Goal: Task Accomplishment & Management: Complete application form

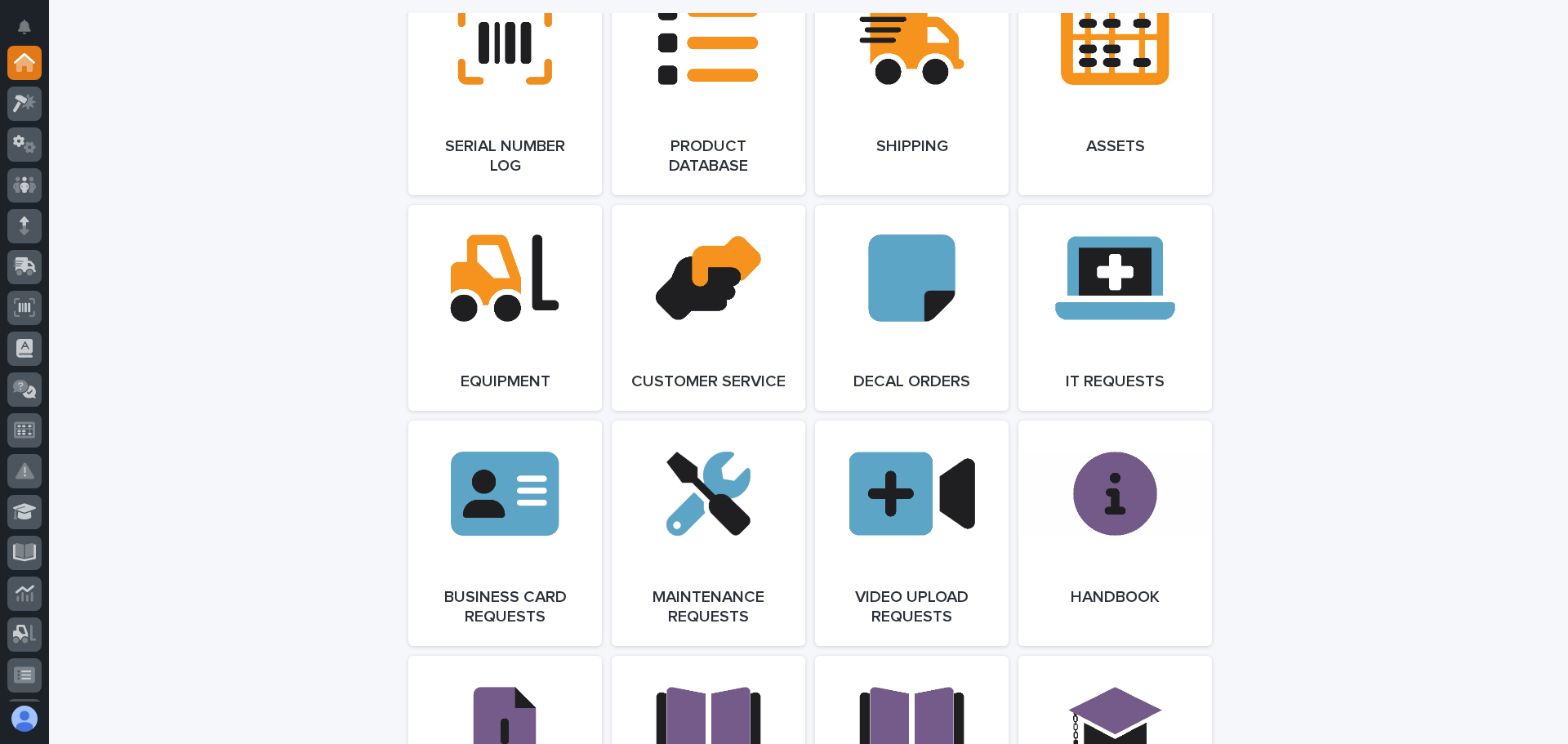
scroll to position [2204, 0]
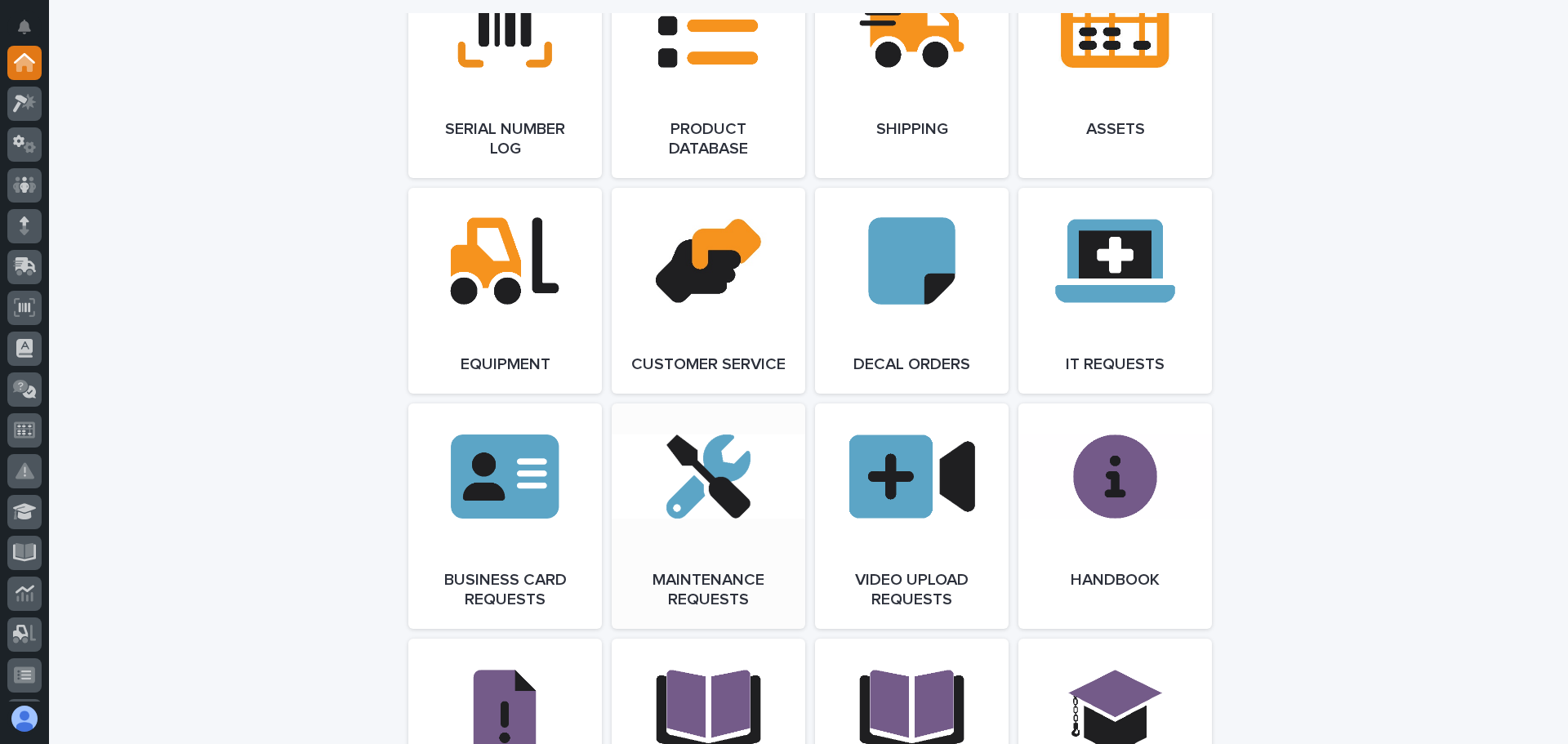
click at [691, 506] on link "Open Link" at bounding box center [709, 515] width 193 height 225
click at [729, 533] on link "Open Link" at bounding box center [709, 515] width 193 height 225
click at [36, 70] on div at bounding box center [24, 63] width 34 height 34
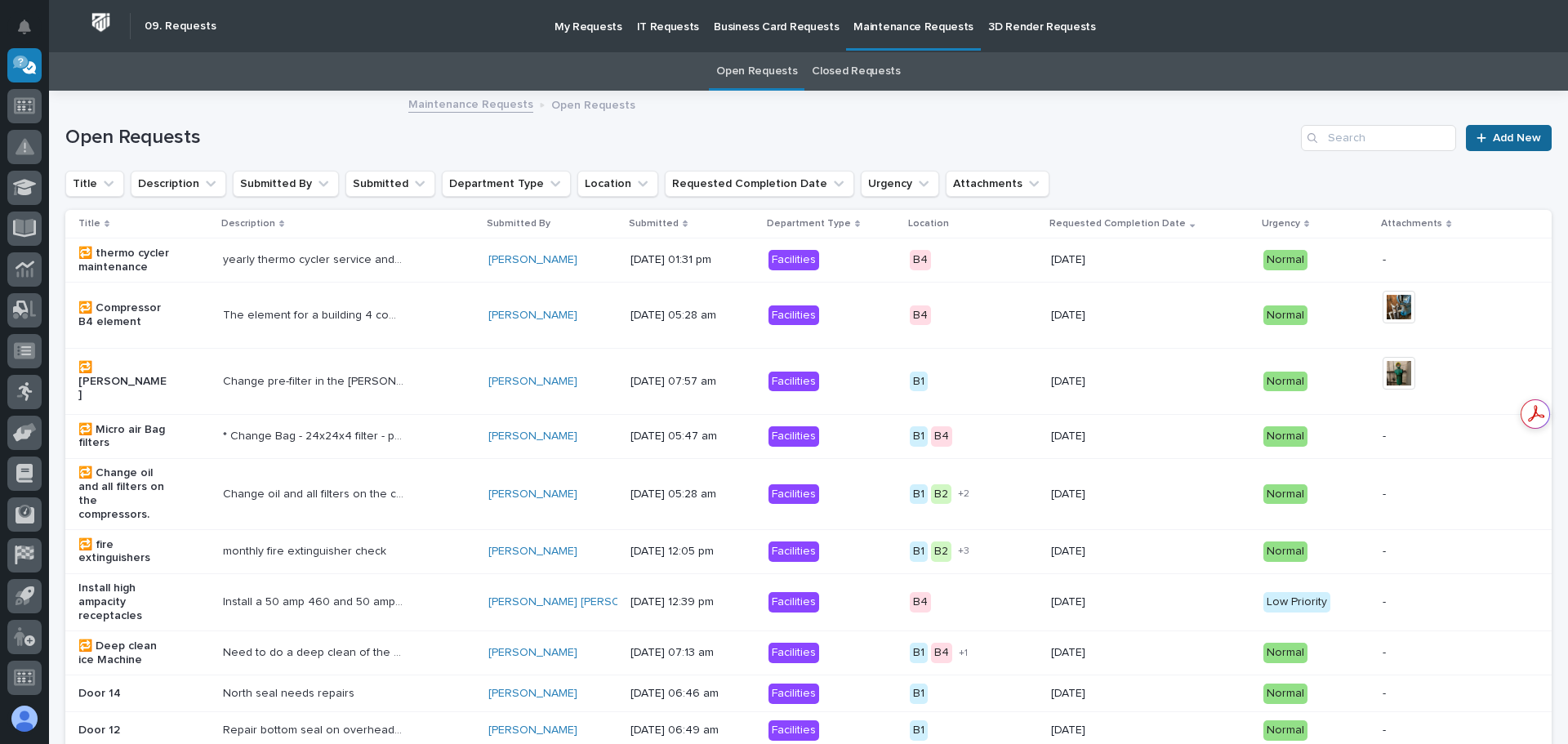
click at [1509, 132] on span "Add New" at bounding box center [1517, 137] width 48 height 11
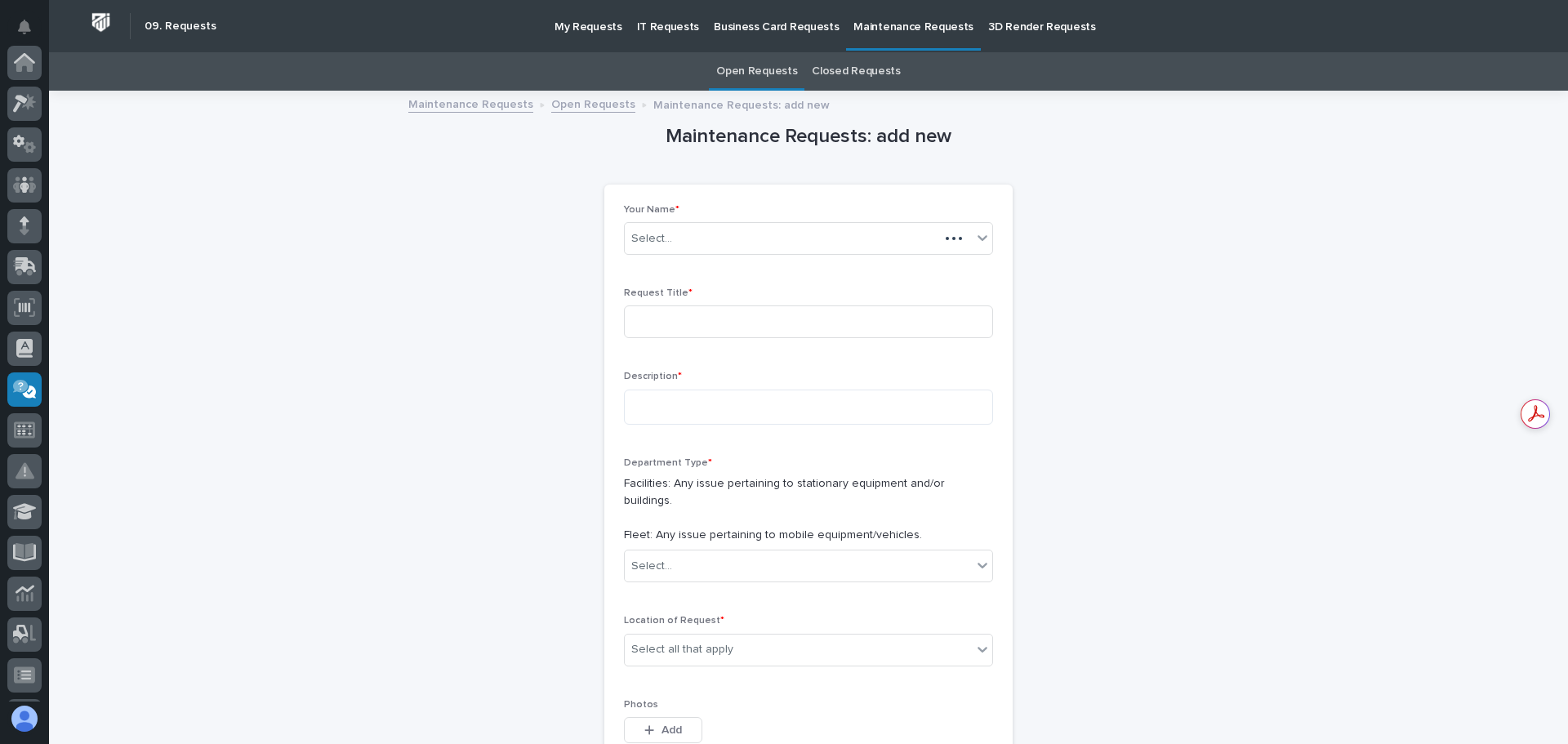
scroll to position [324, 0]
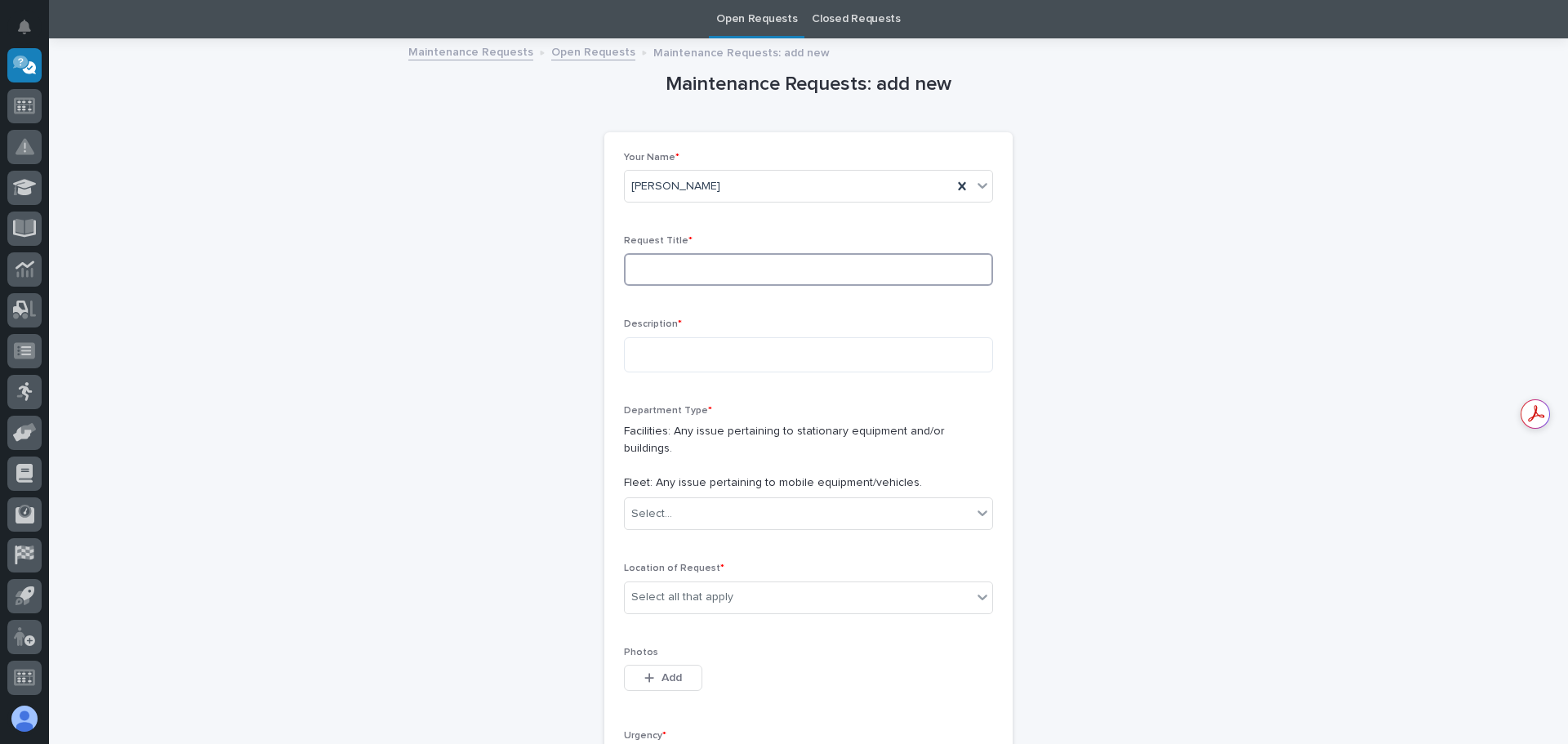
click at [809, 271] on input at bounding box center [809, 270] width 369 height 33
type input "truck 35"
click at [802, 362] on textarea at bounding box center [809, 354] width 369 height 35
type textarea "**********"
click at [976, 505] on icon at bounding box center [982, 513] width 17 height 17
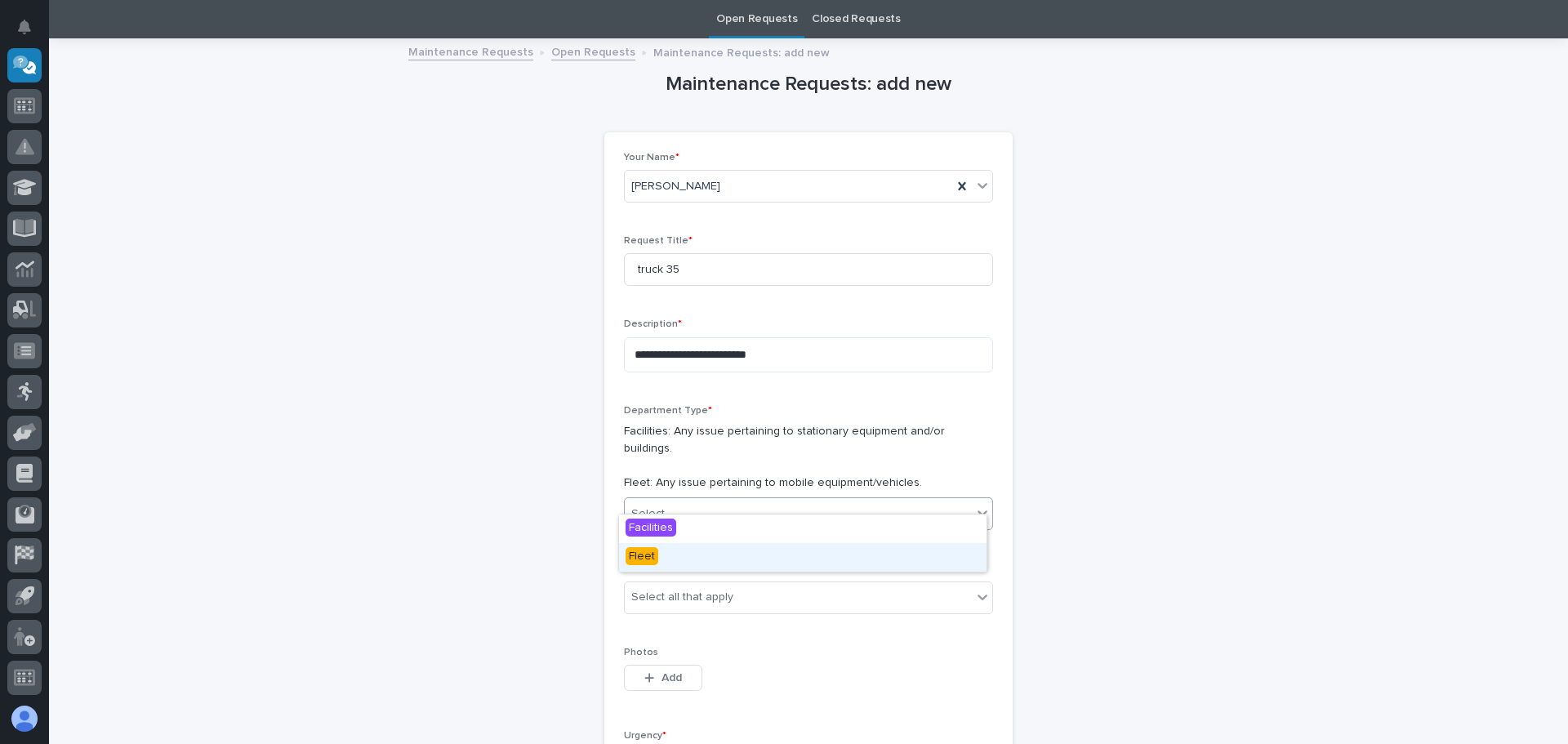
click at [824, 555] on div "Fleet" at bounding box center [803, 557] width 367 height 29
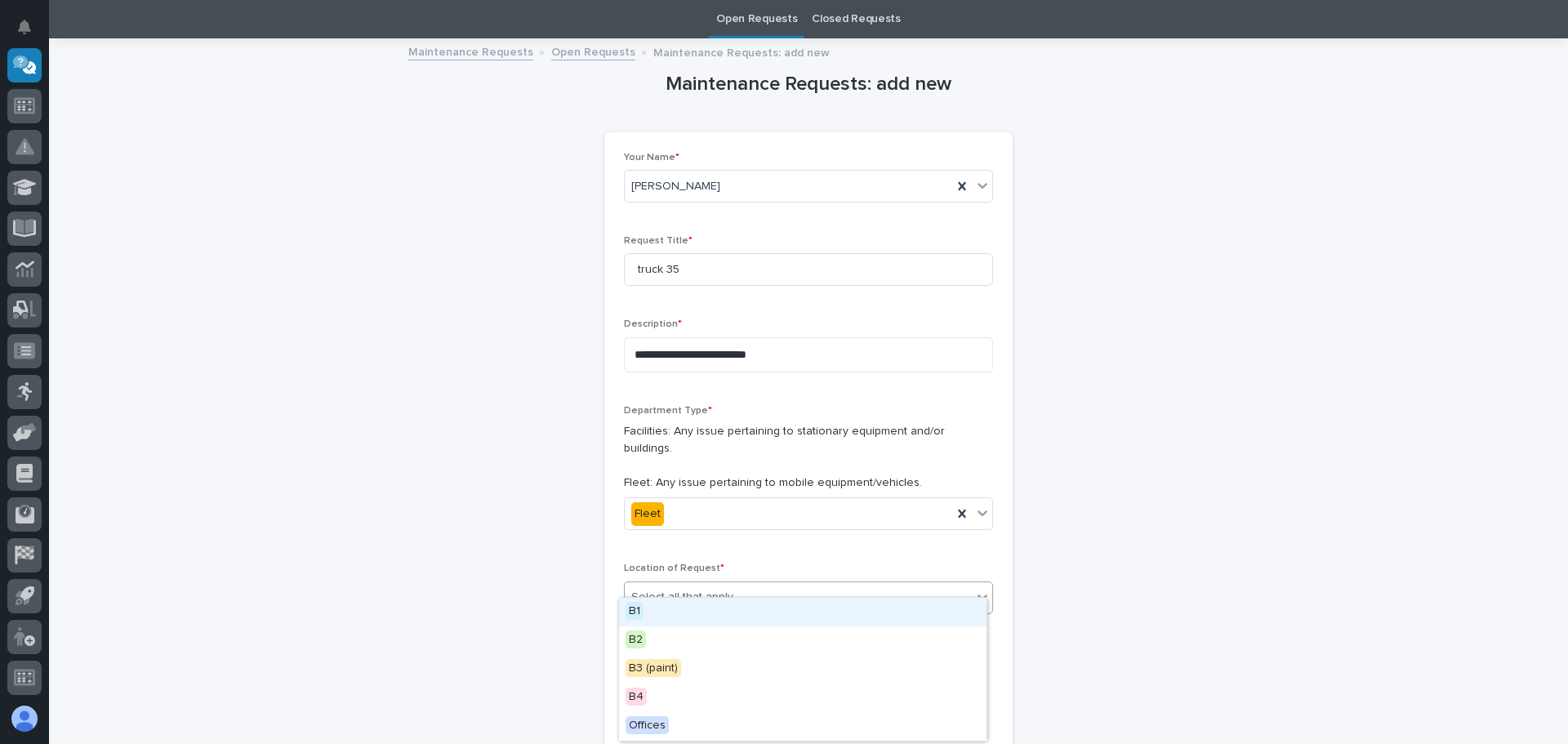
click at [977, 588] on icon at bounding box center [982, 596] width 17 height 17
click at [868, 639] on div "B2" at bounding box center [803, 640] width 367 height 29
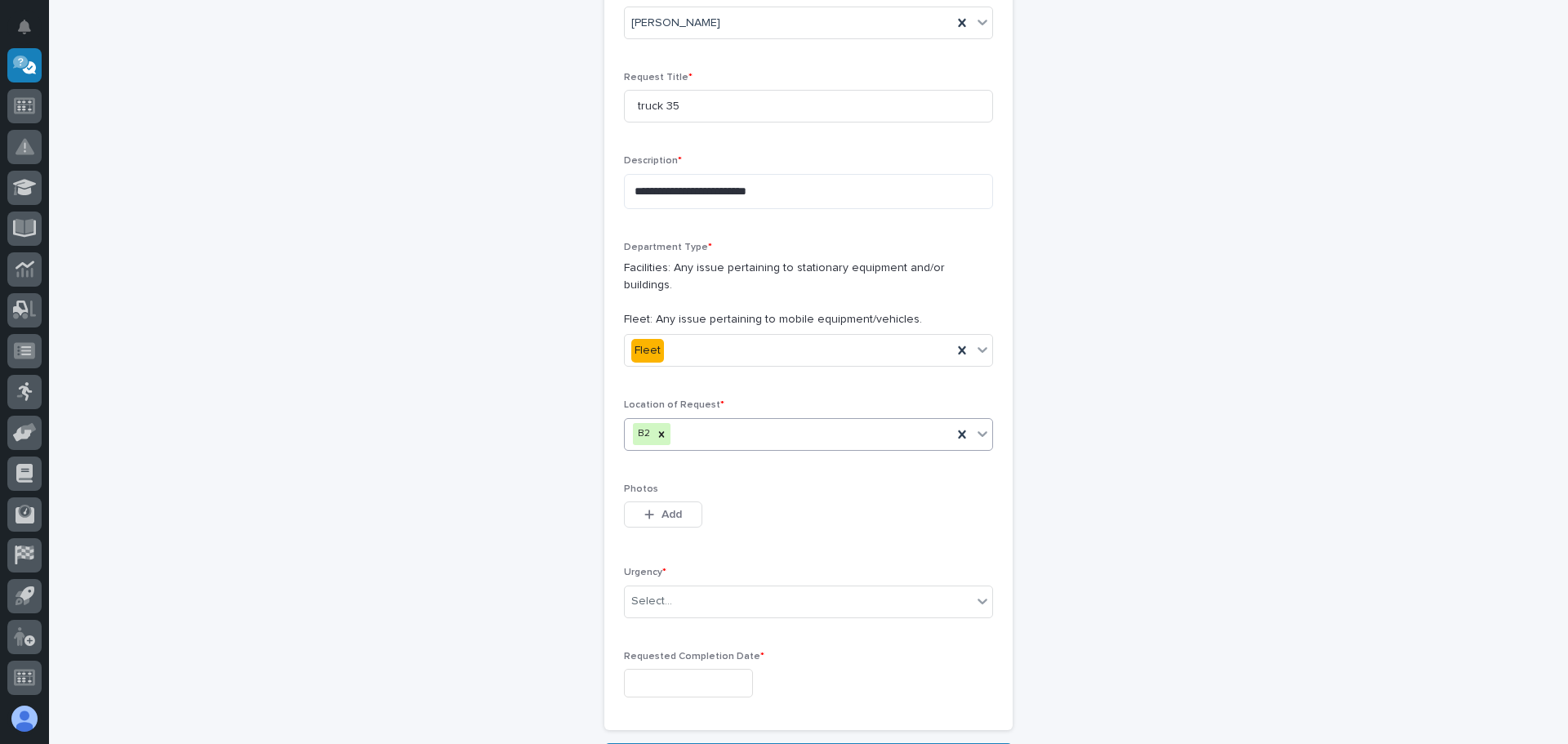
scroll to position [297, 0]
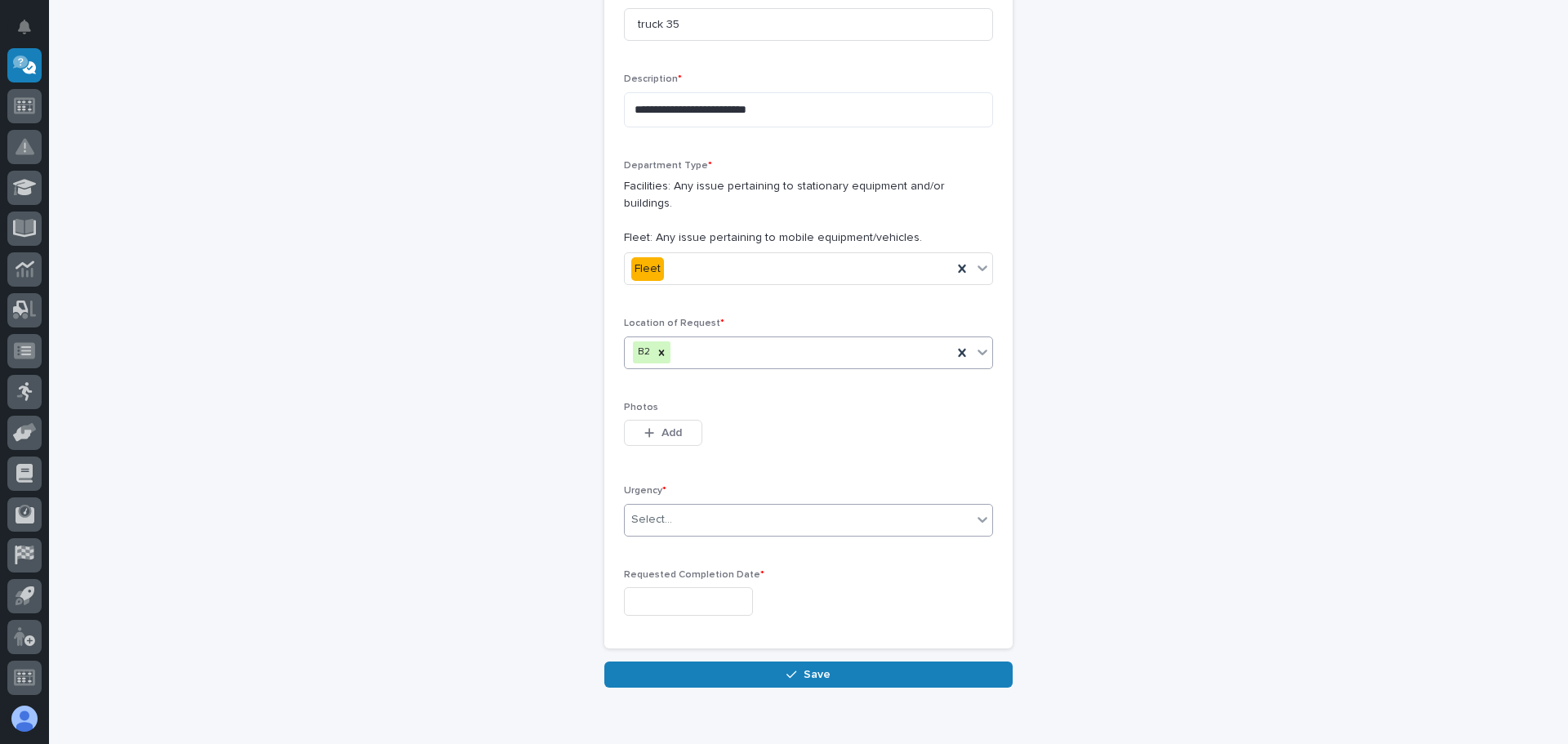
click at [979, 511] on icon at bounding box center [982, 519] width 17 height 17
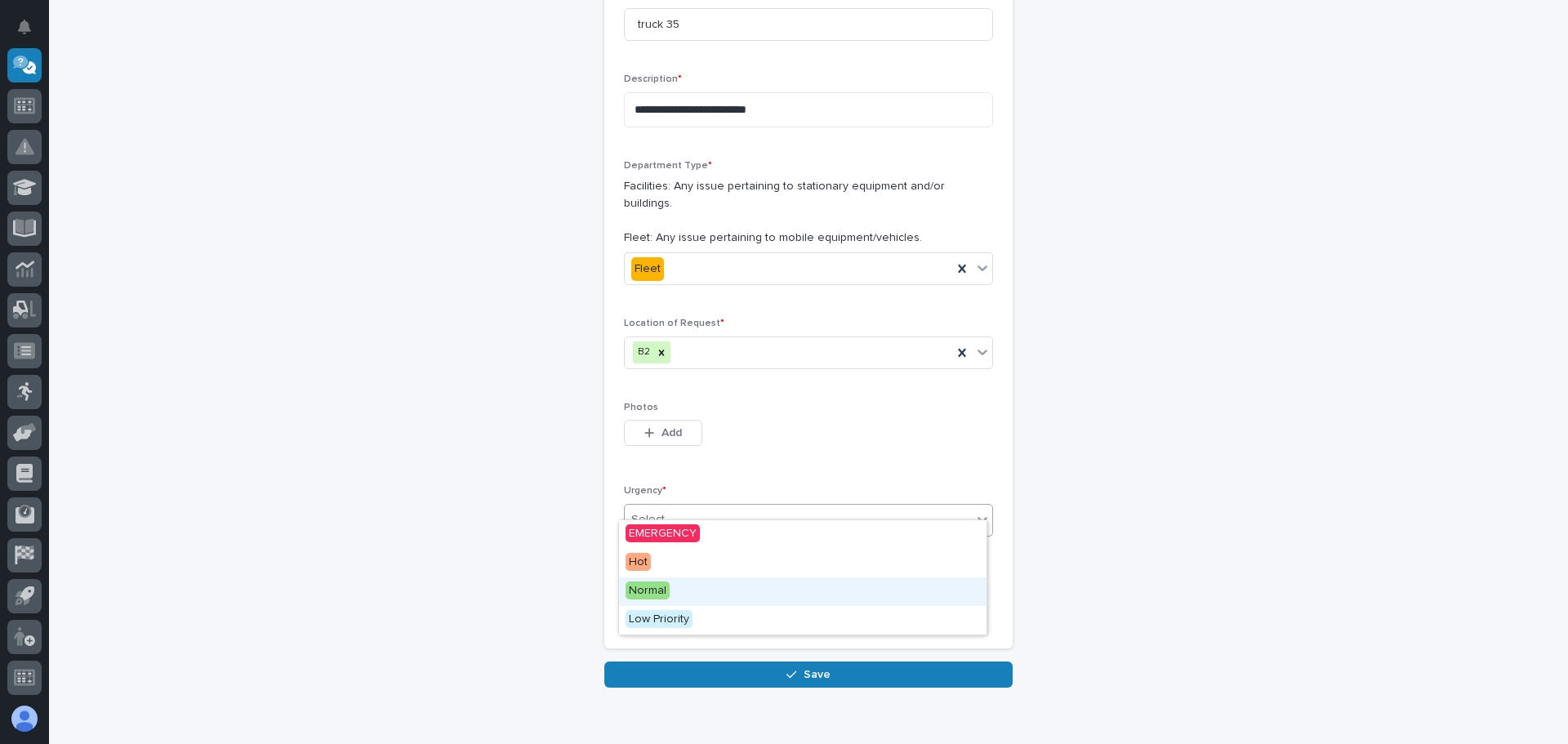
drag, startPoint x: 676, startPoint y: 606, endPoint x: 656, endPoint y: 587, distance: 27.6
click at [656, 587] on span "Normal" at bounding box center [648, 590] width 44 height 18
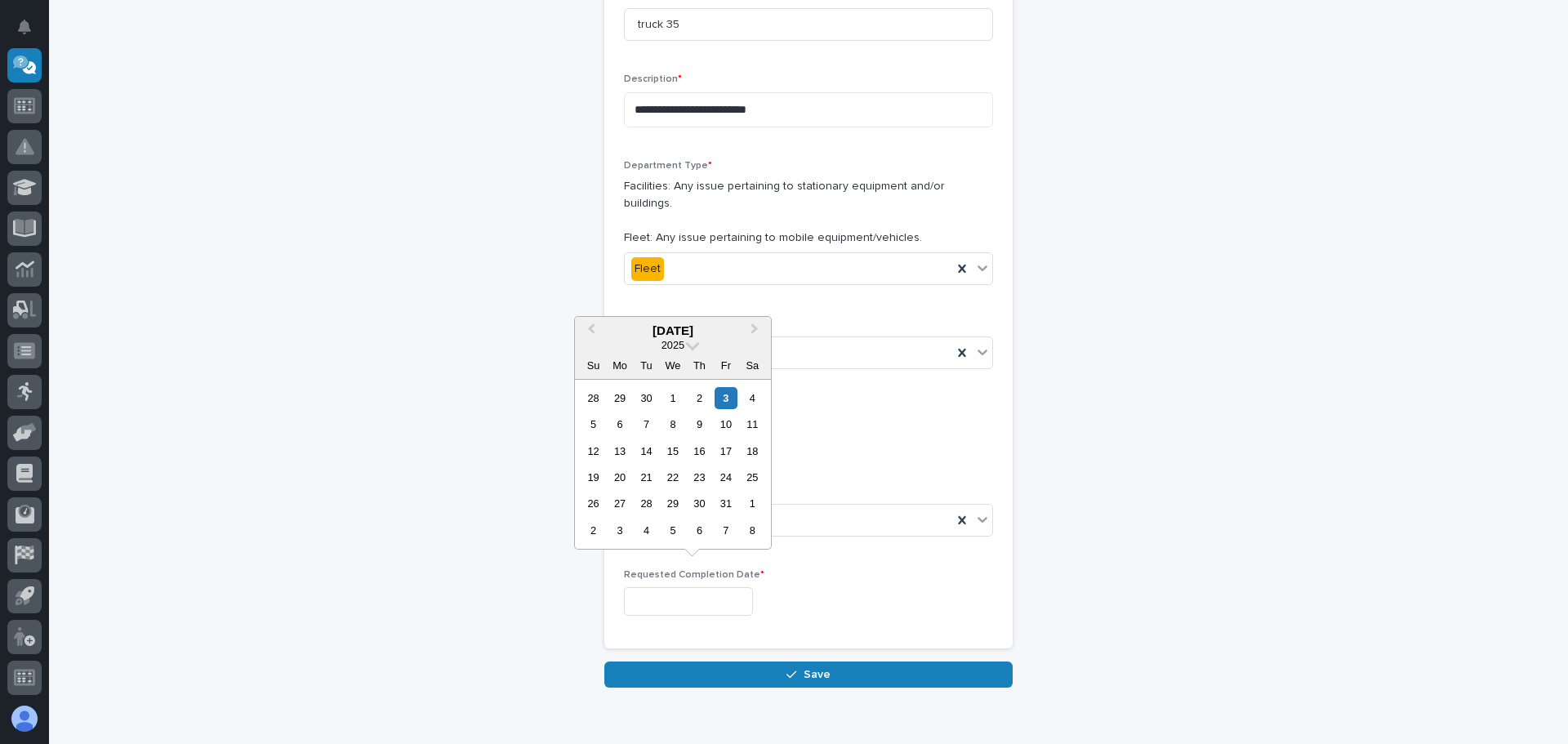
click at [740, 587] on input "text" at bounding box center [689, 601] width 129 height 29
click at [725, 424] on div "10" at bounding box center [725, 424] width 22 height 22
type input "**********"
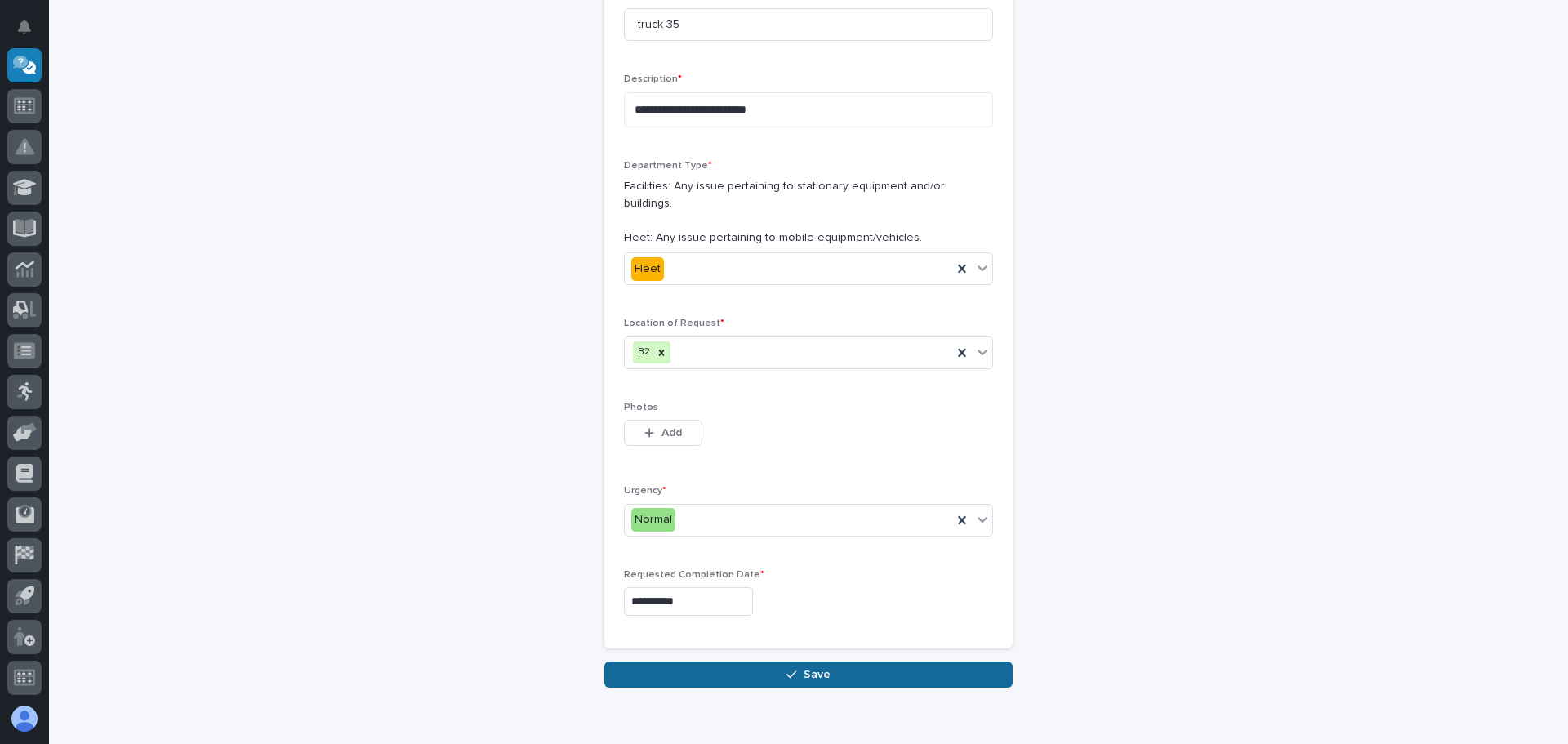
click at [807, 667] on span "Save" at bounding box center [817, 674] width 27 height 15
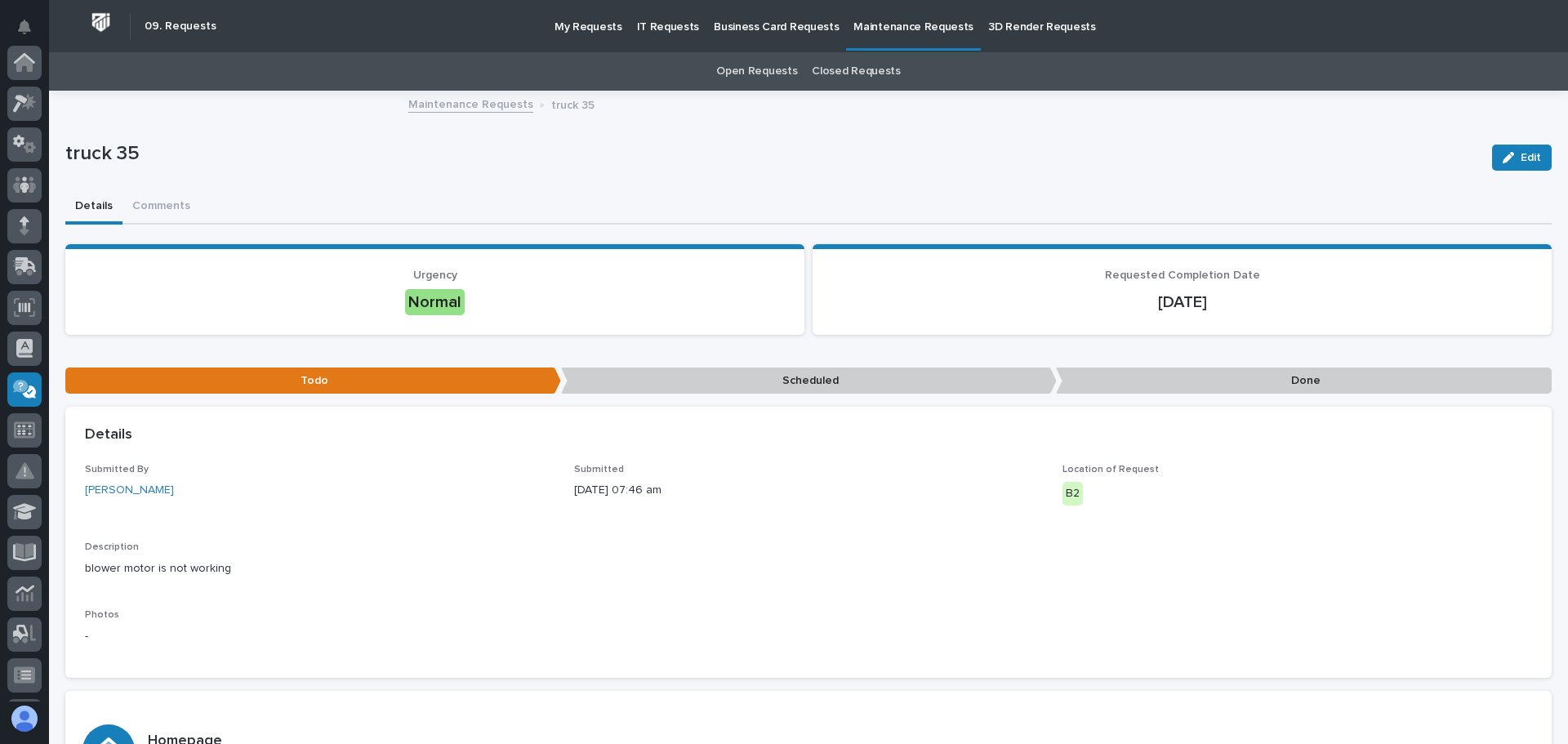
scroll to position [324, 0]
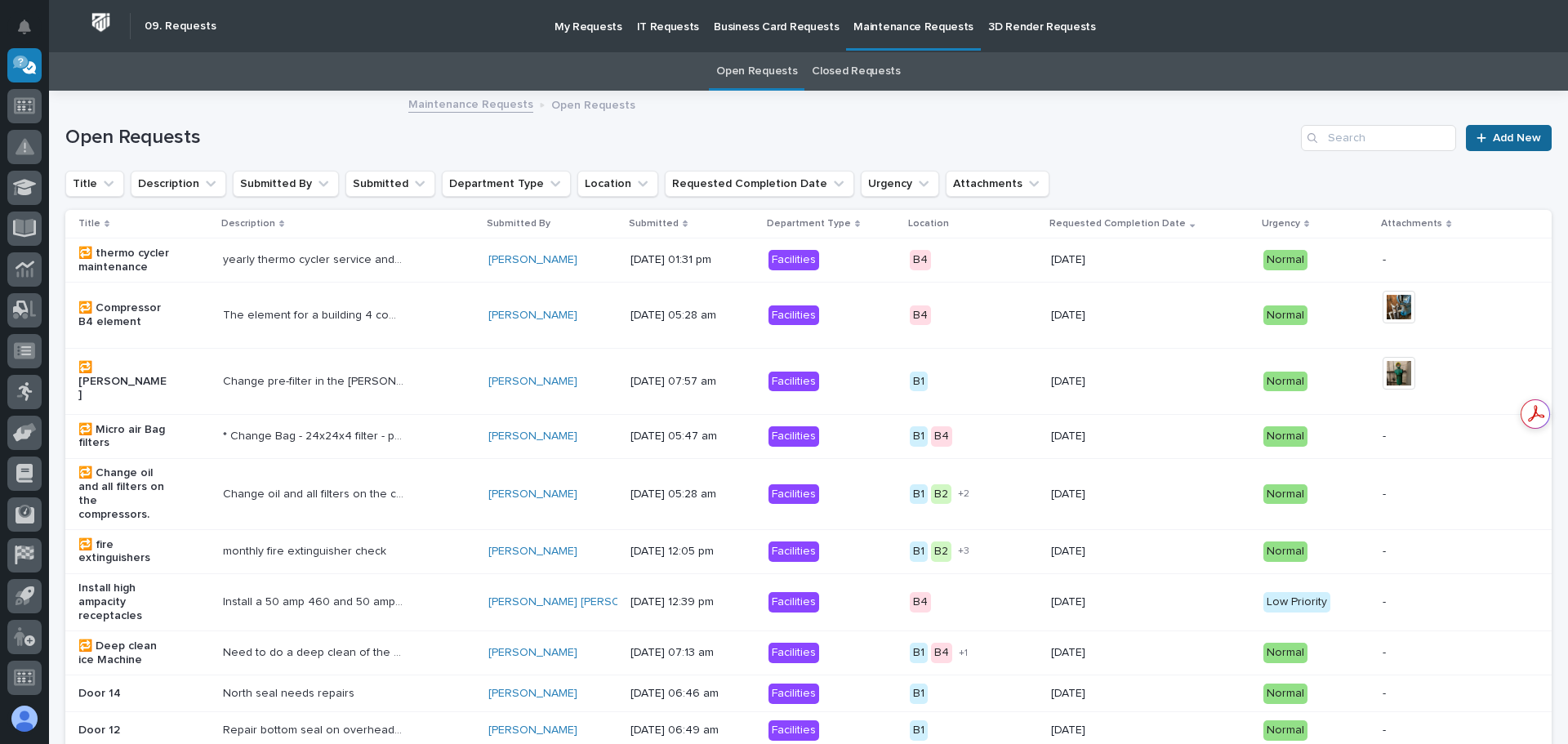
click at [1497, 135] on span "Add New" at bounding box center [1517, 137] width 48 height 11
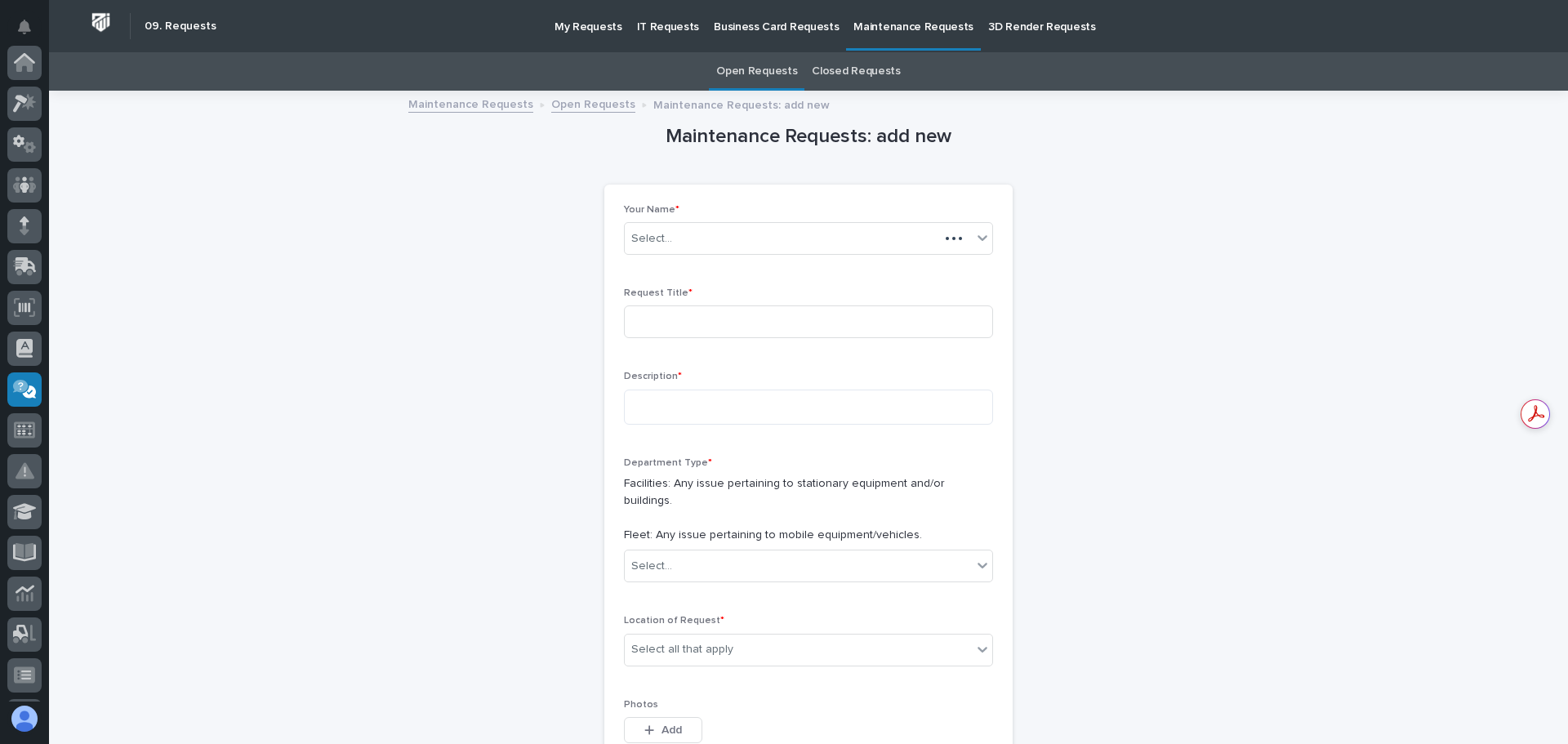
scroll to position [324, 0]
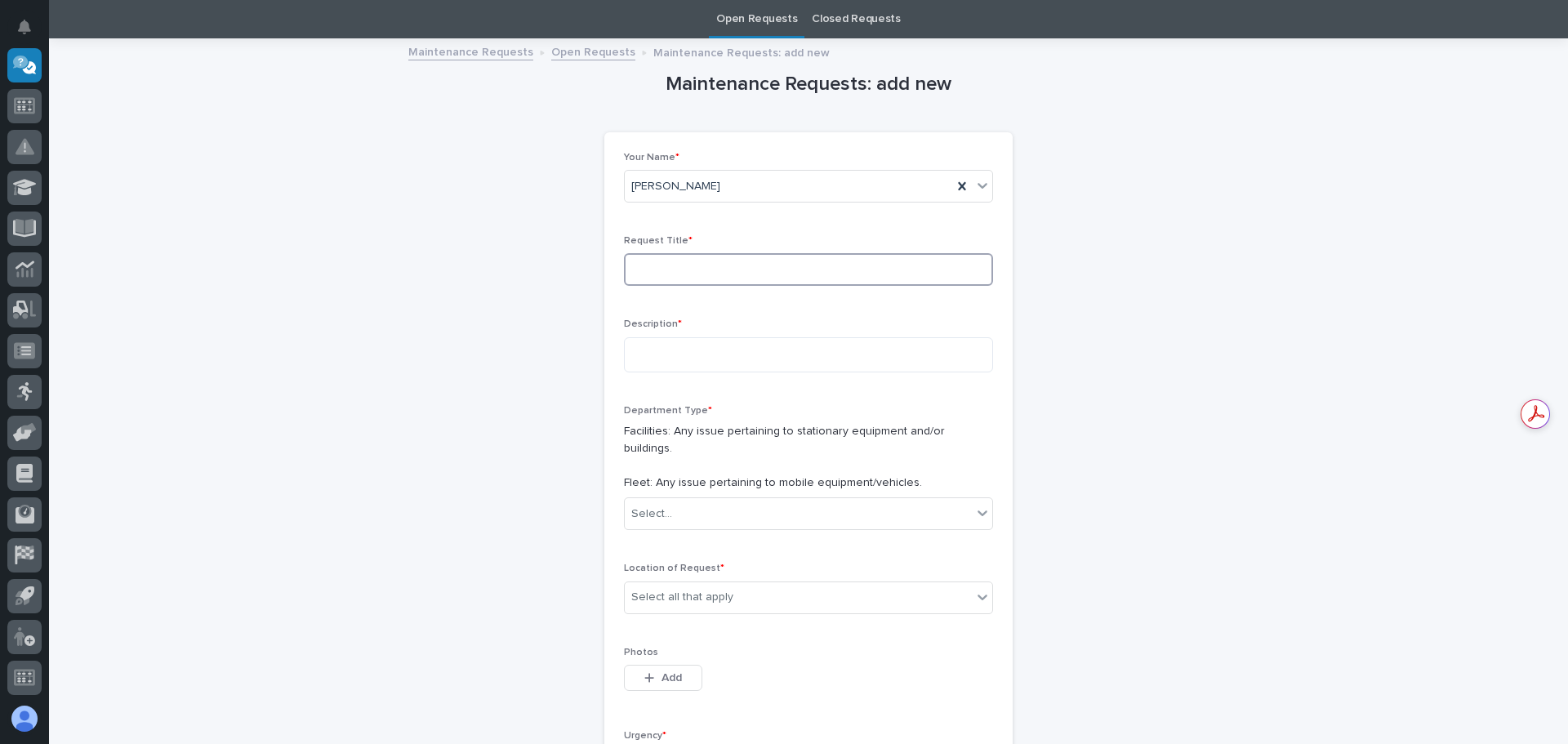
click at [953, 266] on input at bounding box center [809, 270] width 369 height 33
type input "truck 33"
click at [791, 364] on textarea at bounding box center [809, 354] width 369 height 35
type textarea "**********"
click at [980, 511] on icon at bounding box center [982, 513] width 10 height 6
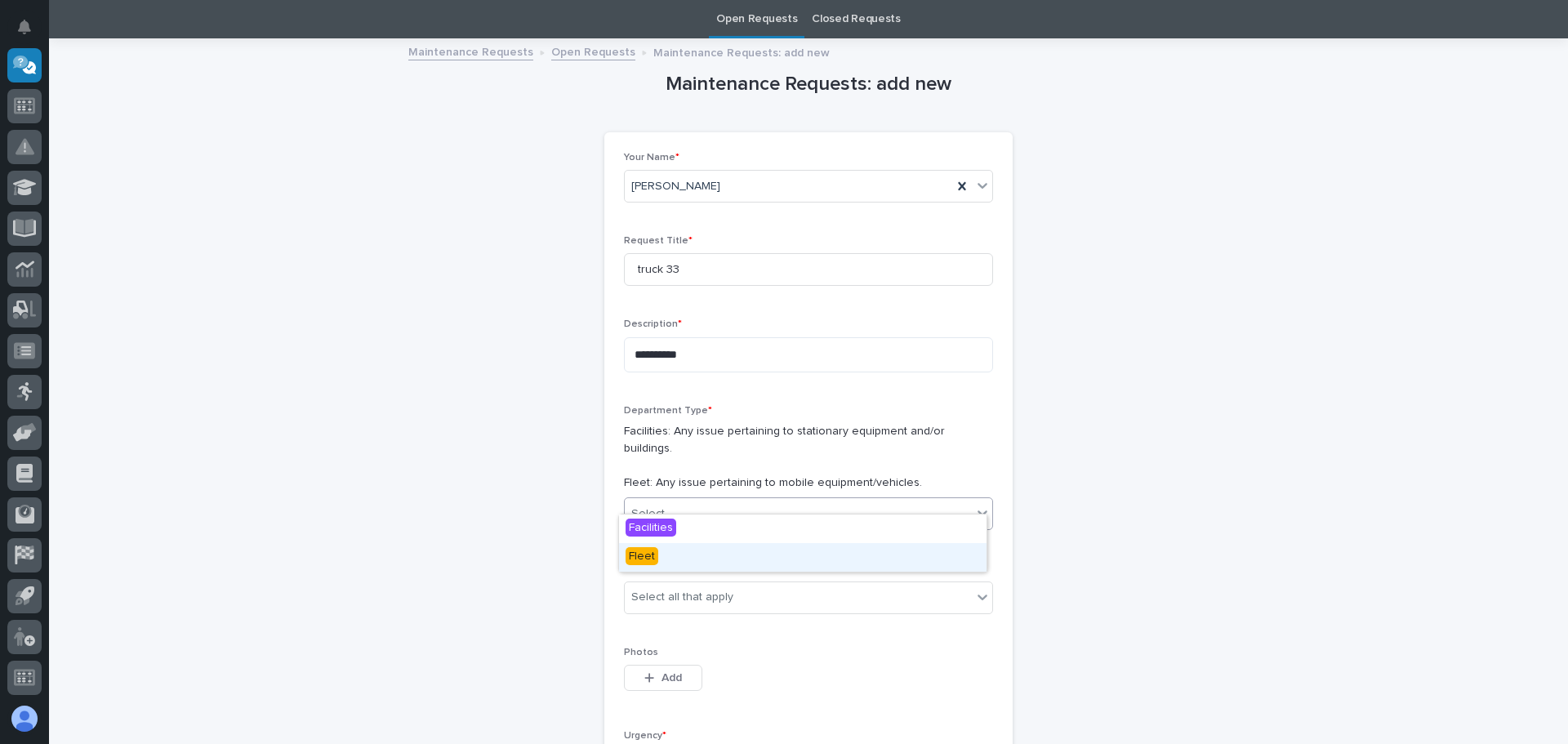
click at [931, 549] on div "Fleet" at bounding box center [803, 557] width 367 height 29
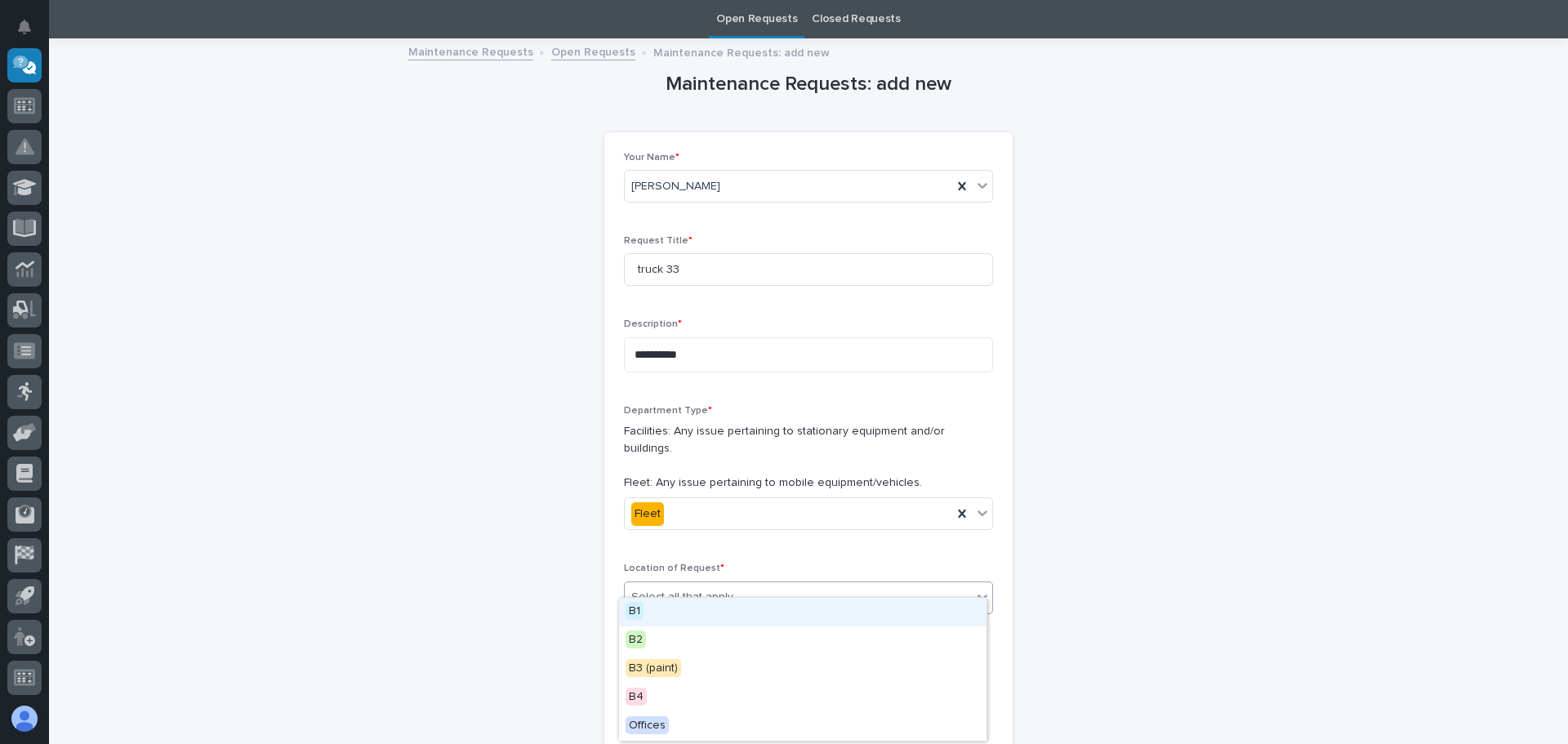
click at [983, 588] on icon at bounding box center [982, 596] width 17 height 17
click at [922, 637] on div "B2" at bounding box center [803, 640] width 367 height 29
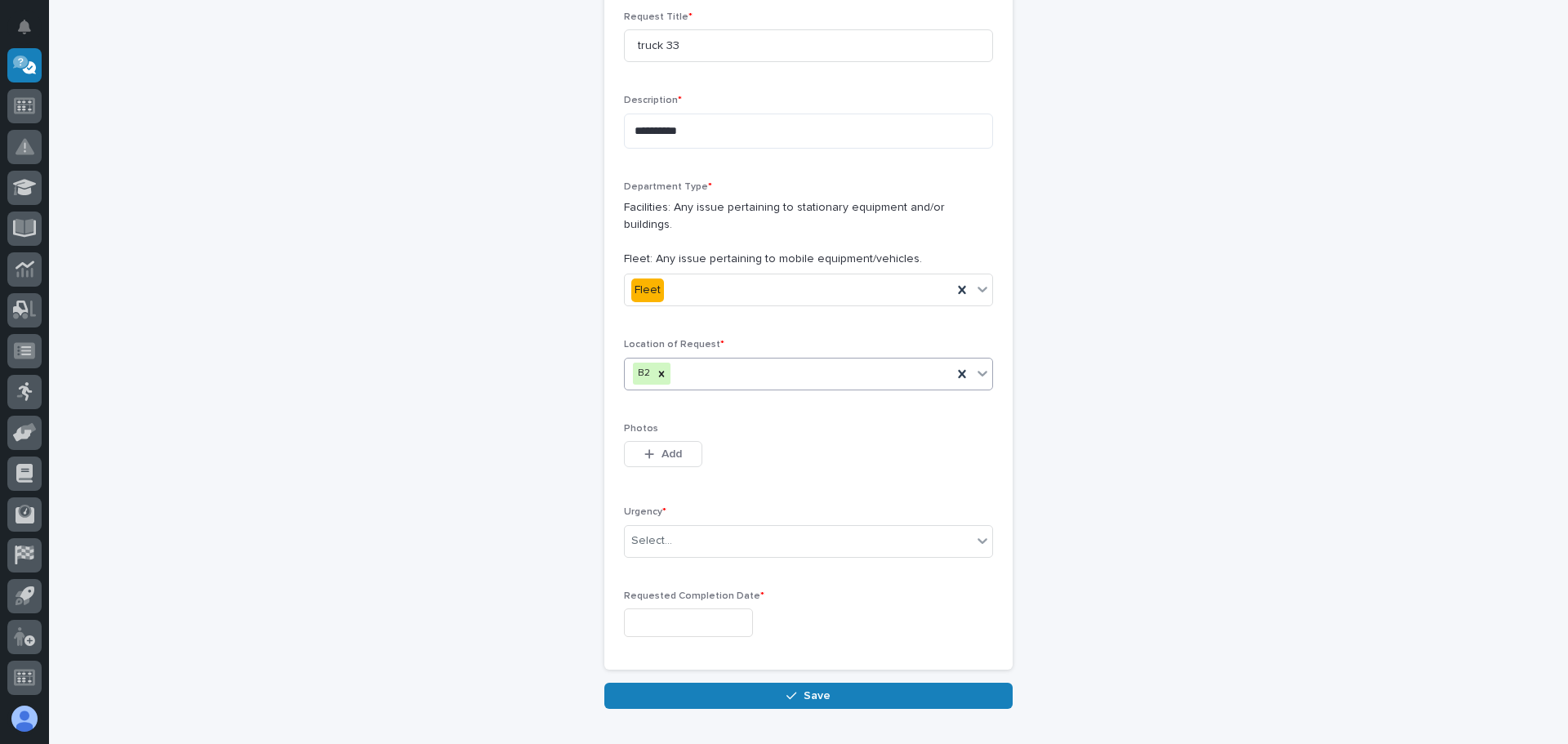
scroll to position [297, 0]
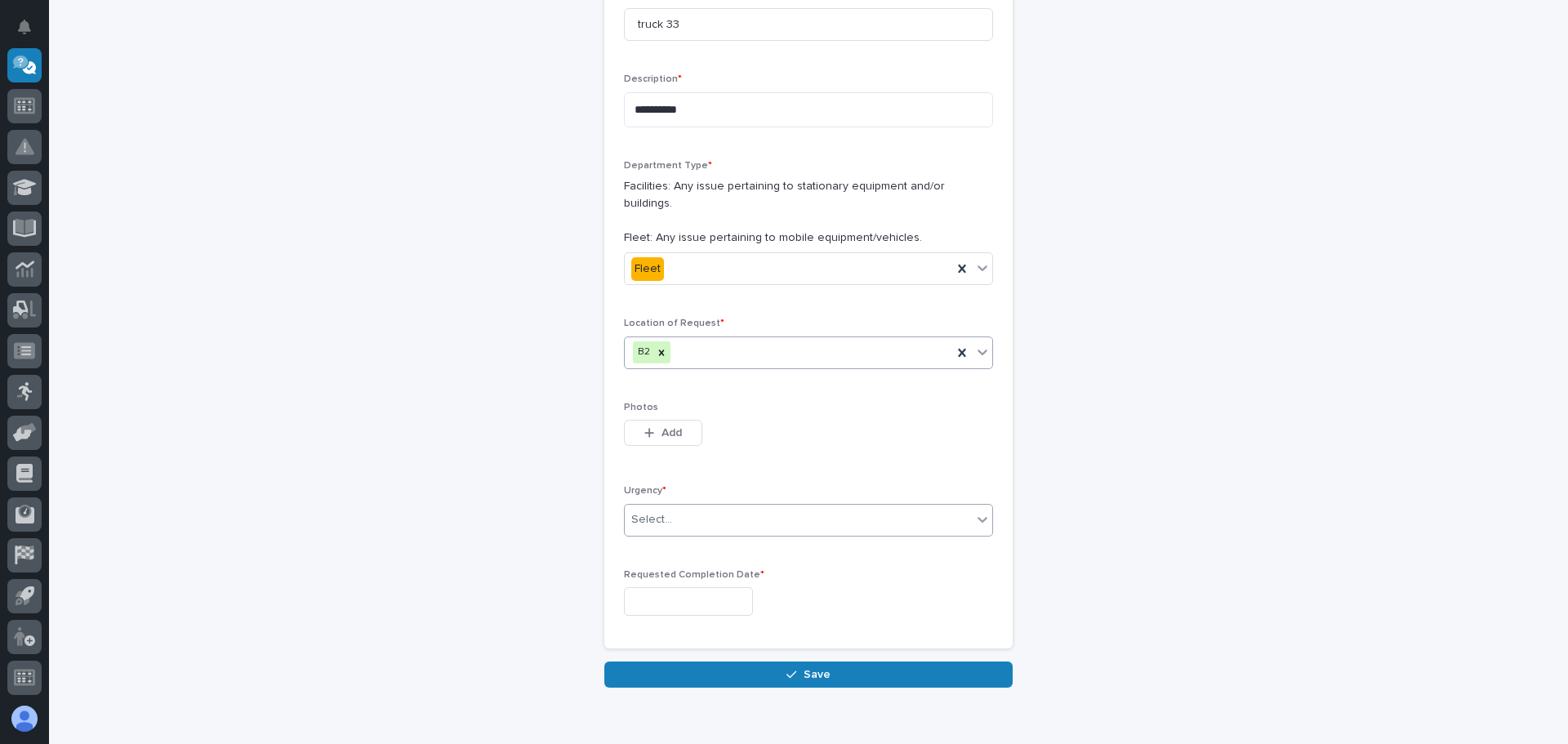
click at [976, 511] on icon at bounding box center [982, 519] width 17 height 17
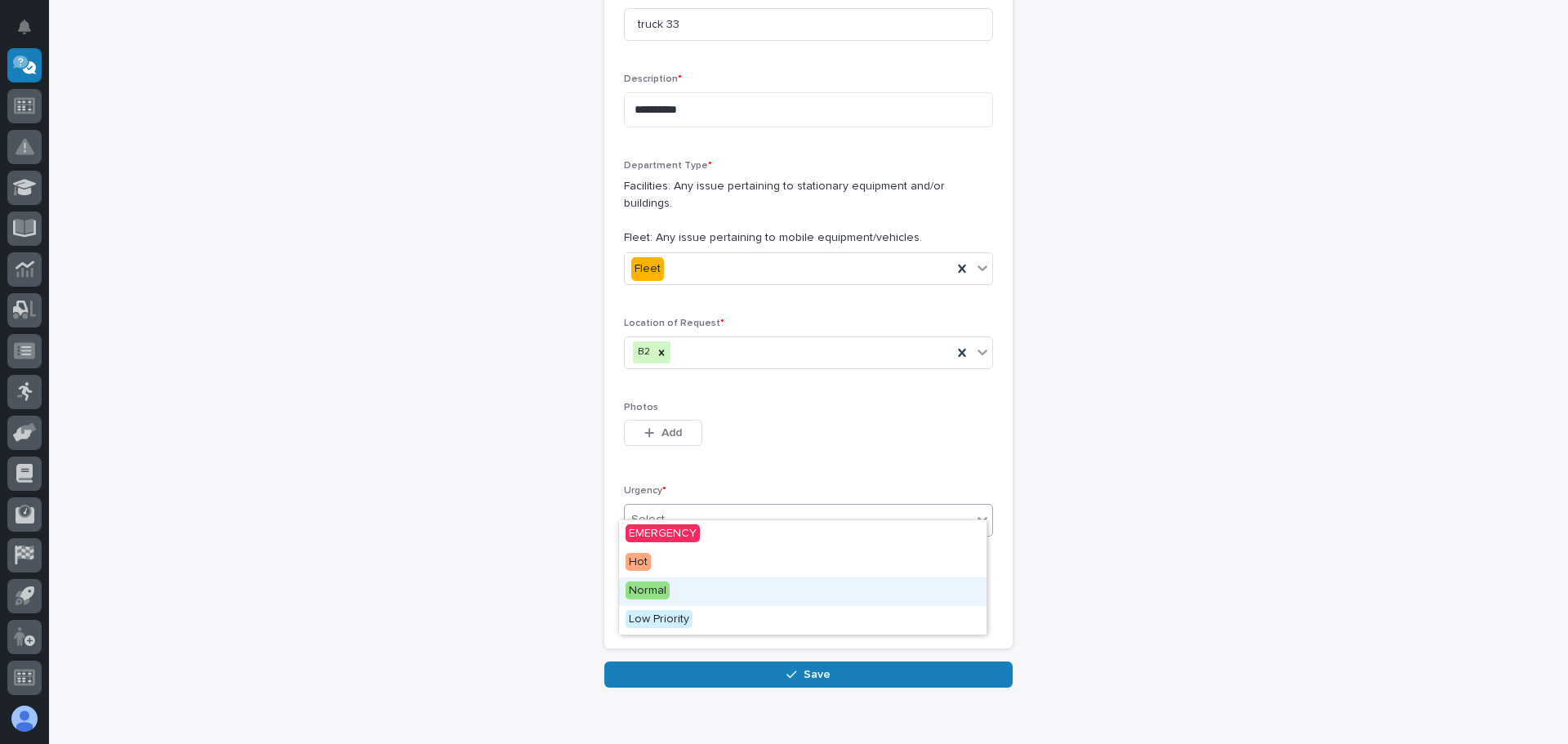
click at [873, 582] on div "Normal" at bounding box center [803, 591] width 367 height 29
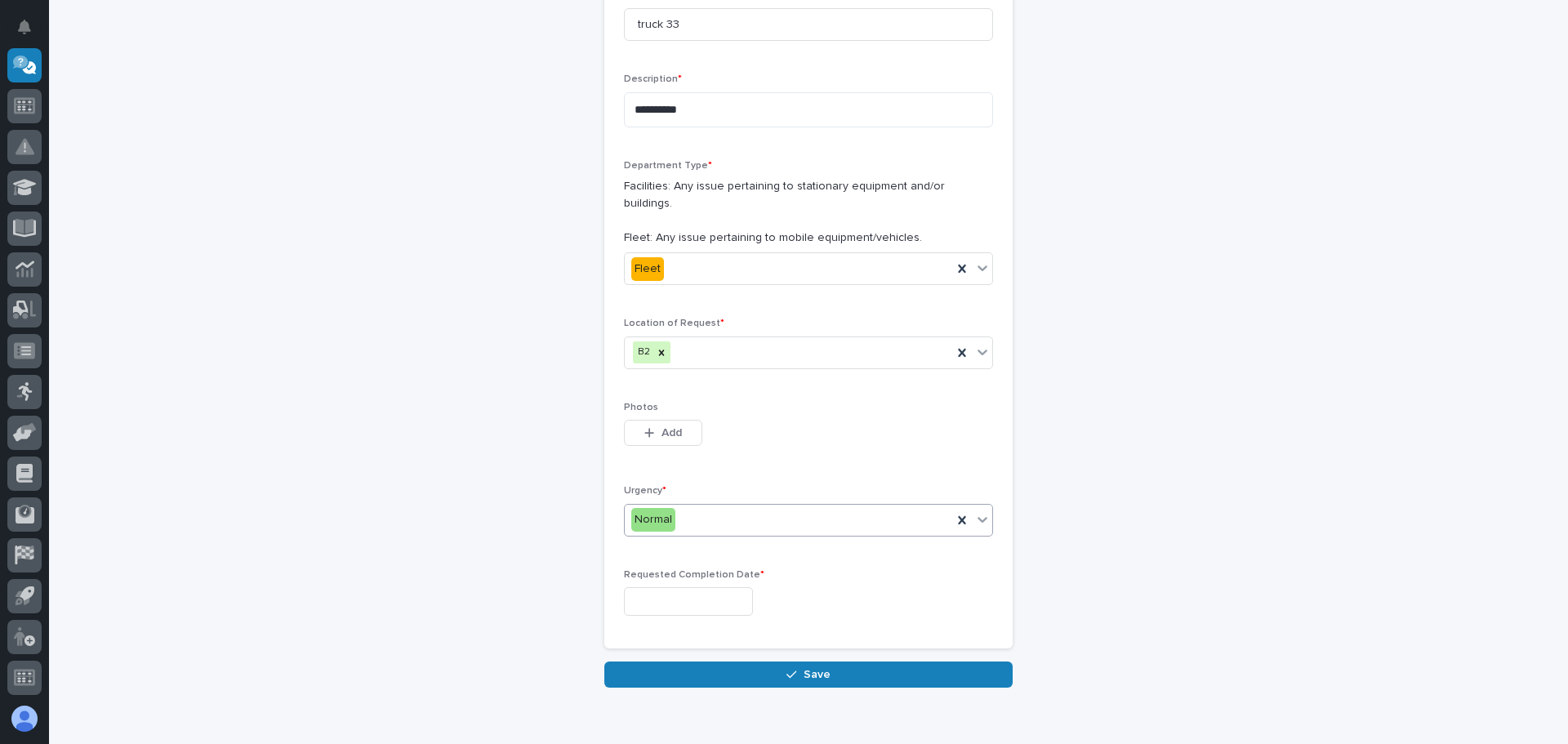
click at [753, 587] on input "text" at bounding box center [689, 601] width 129 height 29
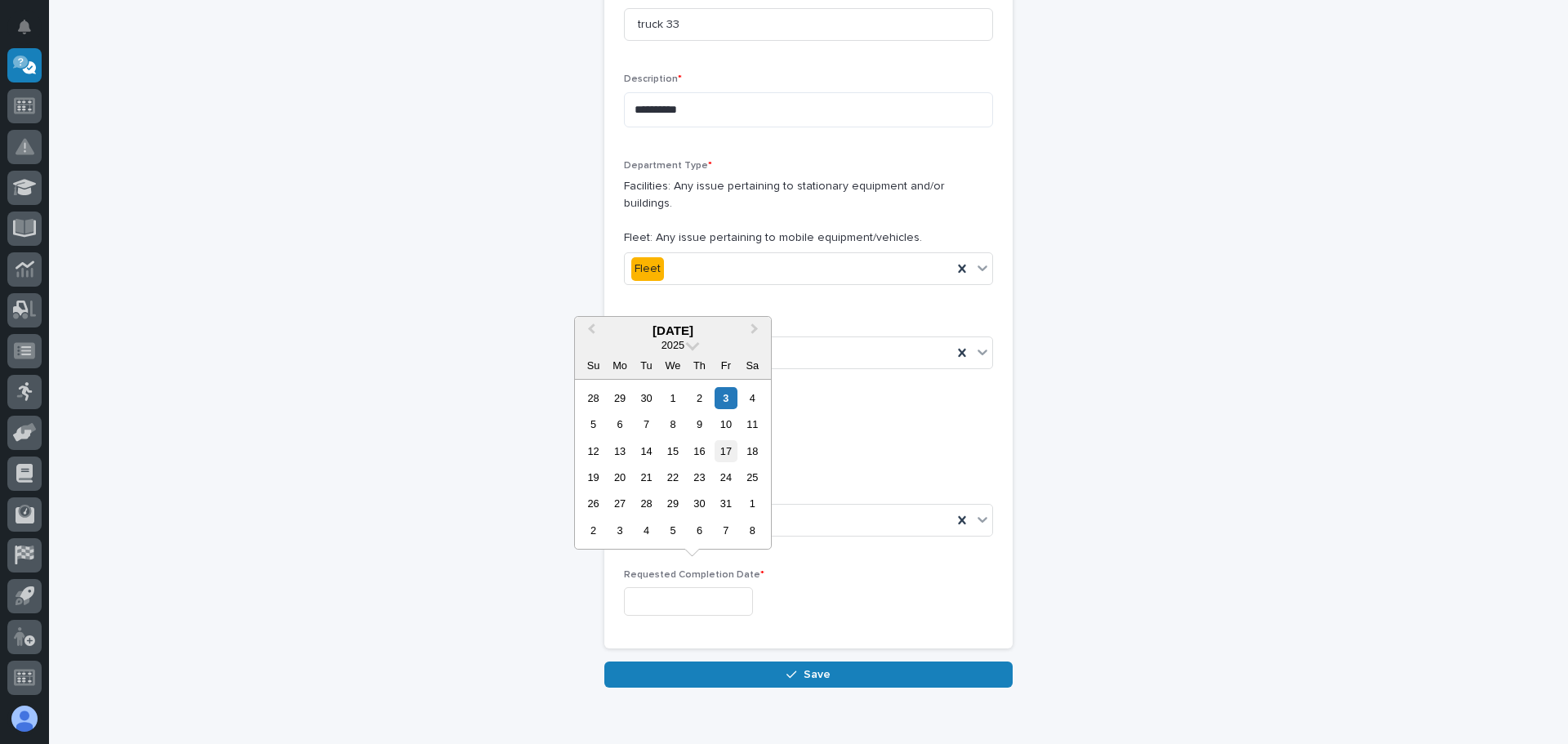
click at [728, 450] on div "17" at bounding box center [725, 451] width 22 height 22
type input "**********"
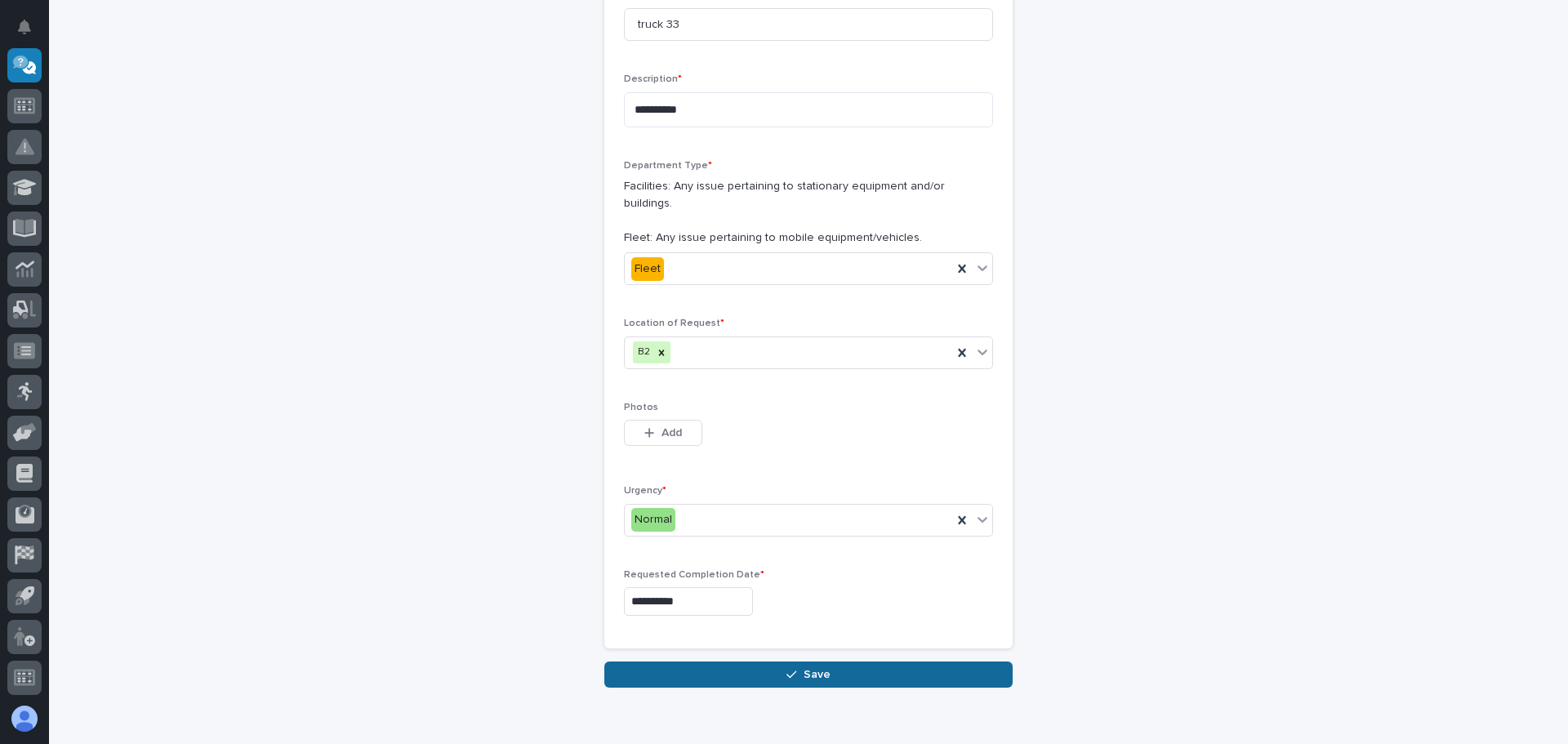
click at [816, 667] on span "Save" at bounding box center [817, 674] width 27 height 15
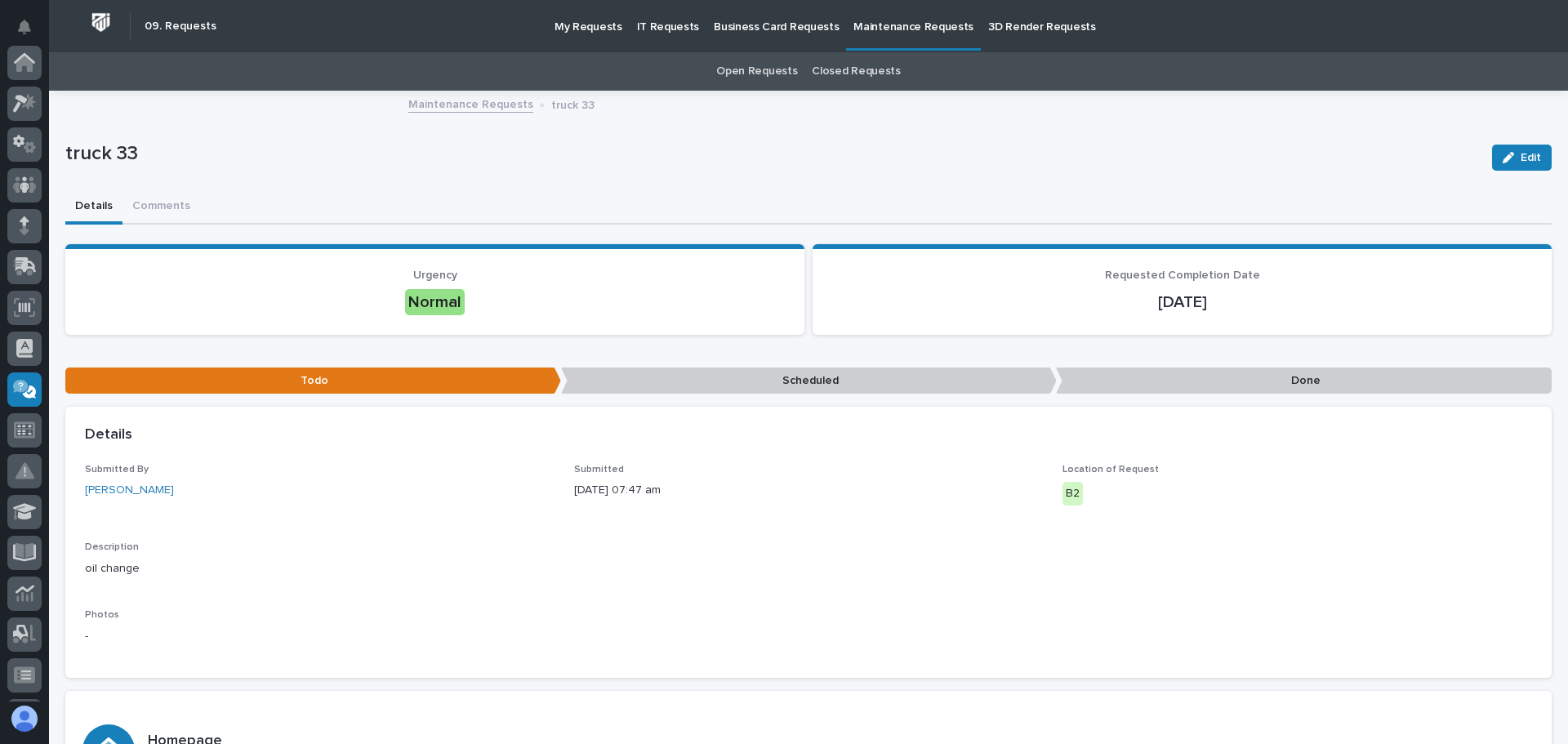
scroll to position [324, 0]
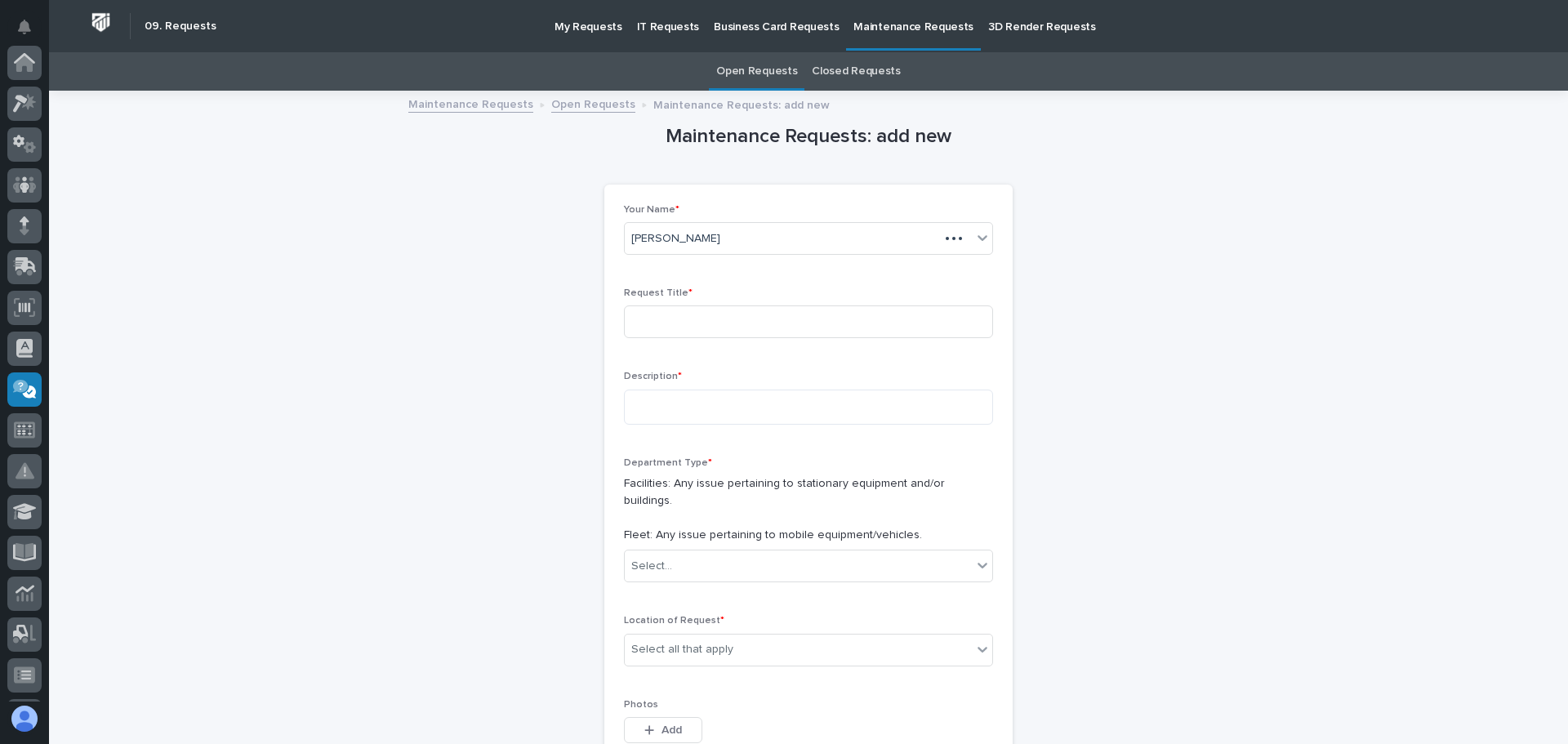
scroll to position [52, 0]
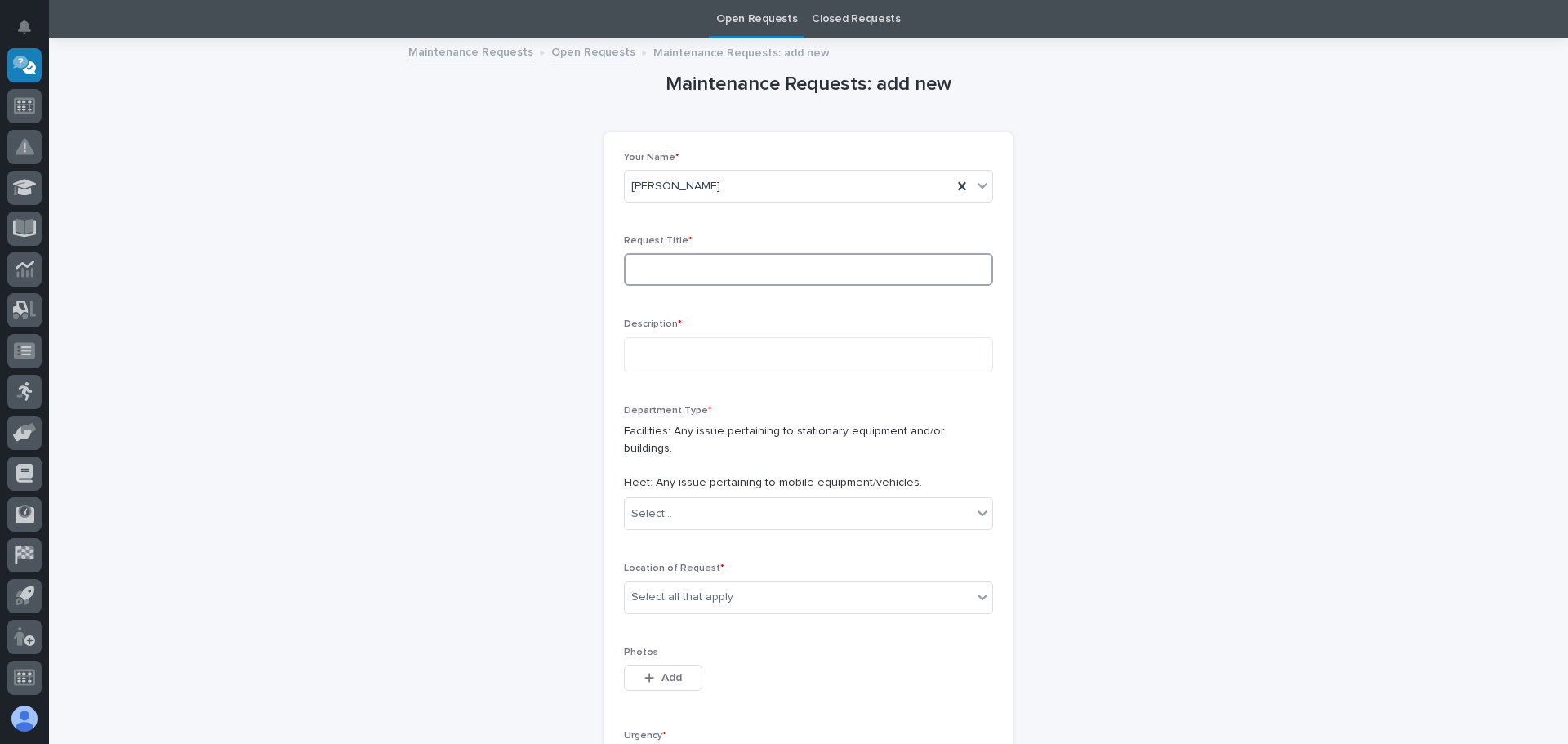
click at [654, 271] on input at bounding box center [809, 270] width 369 height 33
type input "truck 33"
click at [665, 349] on textarea at bounding box center [809, 354] width 369 height 35
type textarea "**********"
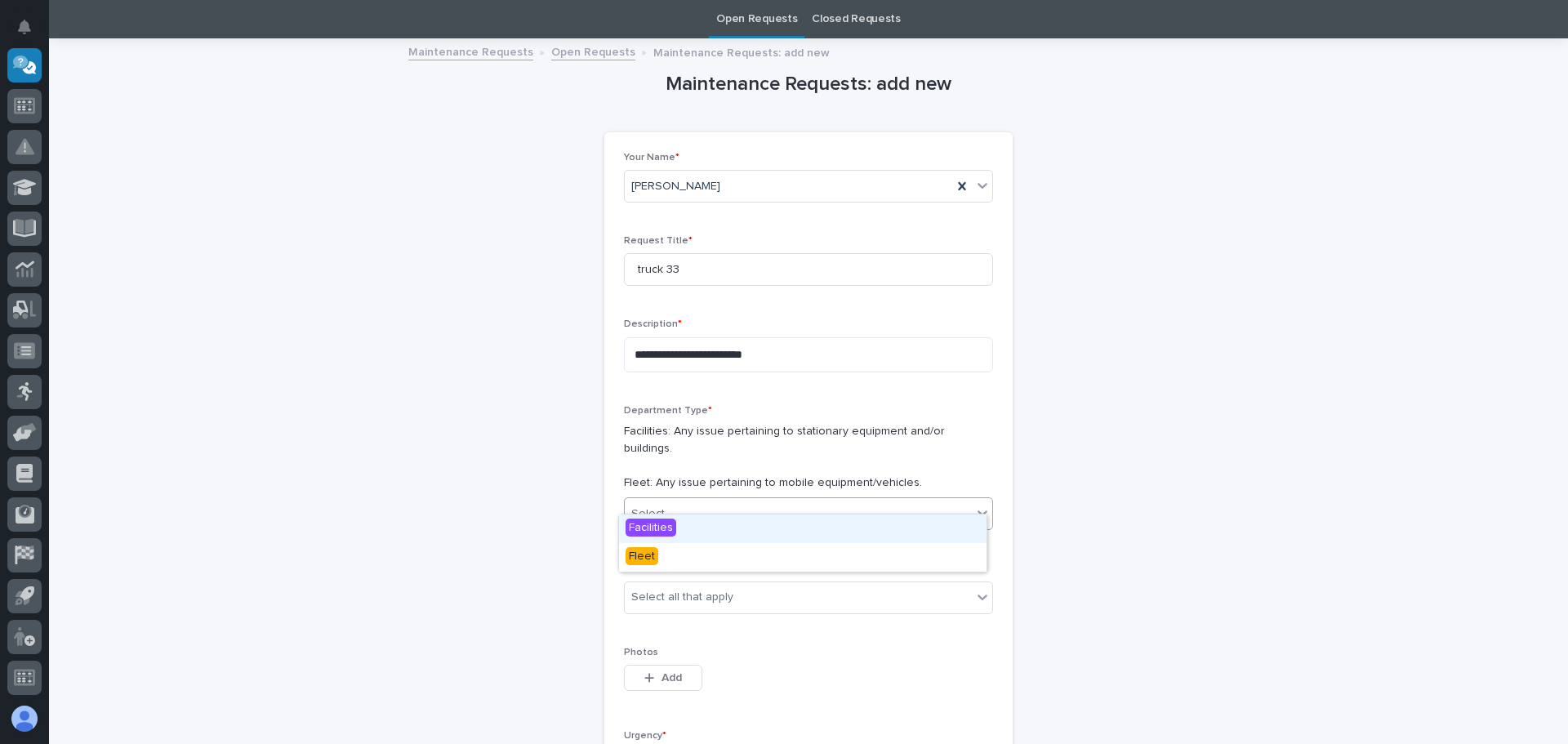
click at [980, 505] on icon at bounding box center [982, 513] width 17 height 17
click at [888, 557] on div "Fleet" at bounding box center [803, 557] width 367 height 29
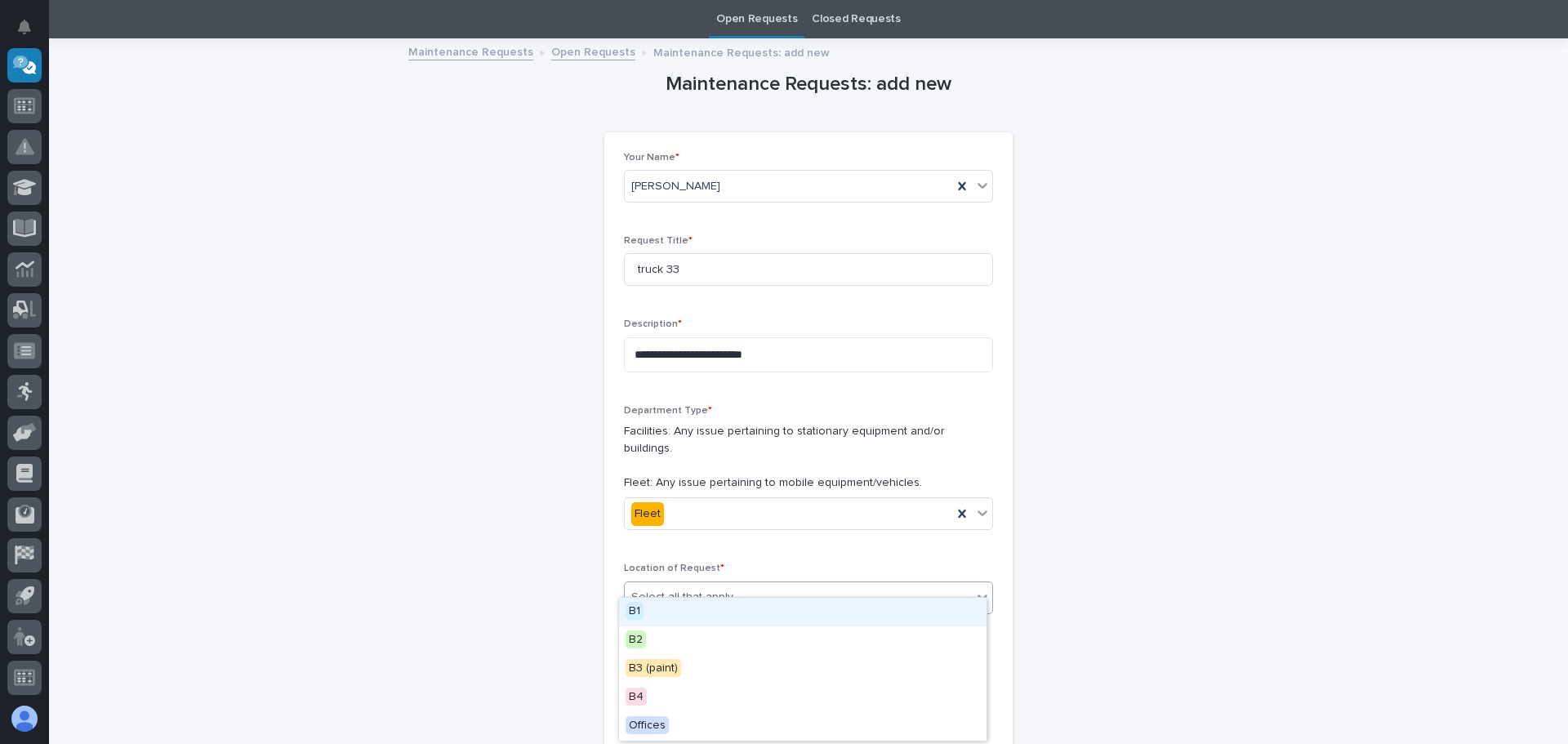
click at [978, 594] on icon at bounding box center [982, 597] width 10 height 6
click at [908, 643] on div "B2" at bounding box center [803, 640] width 367 height 29
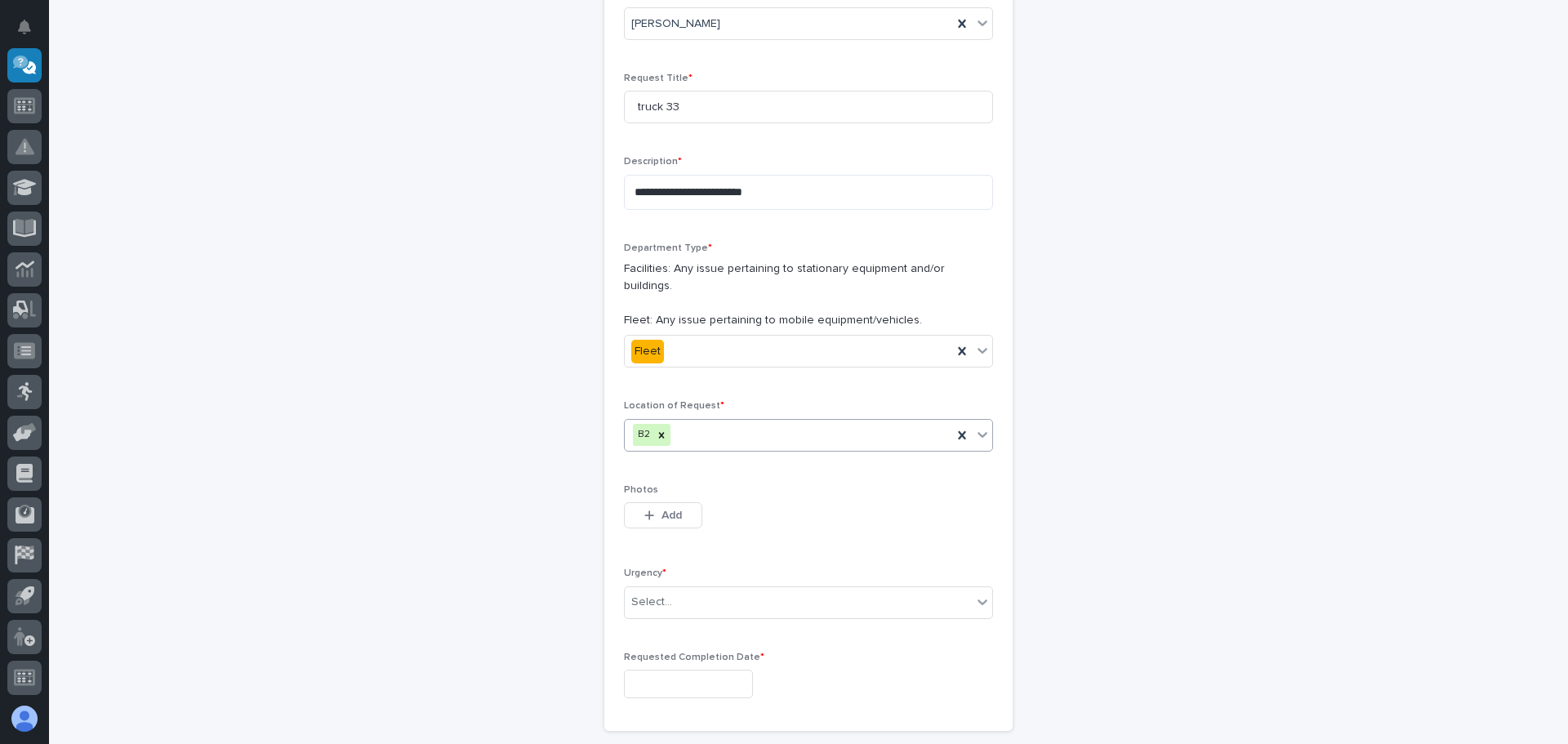
scroll to position [216, 0]
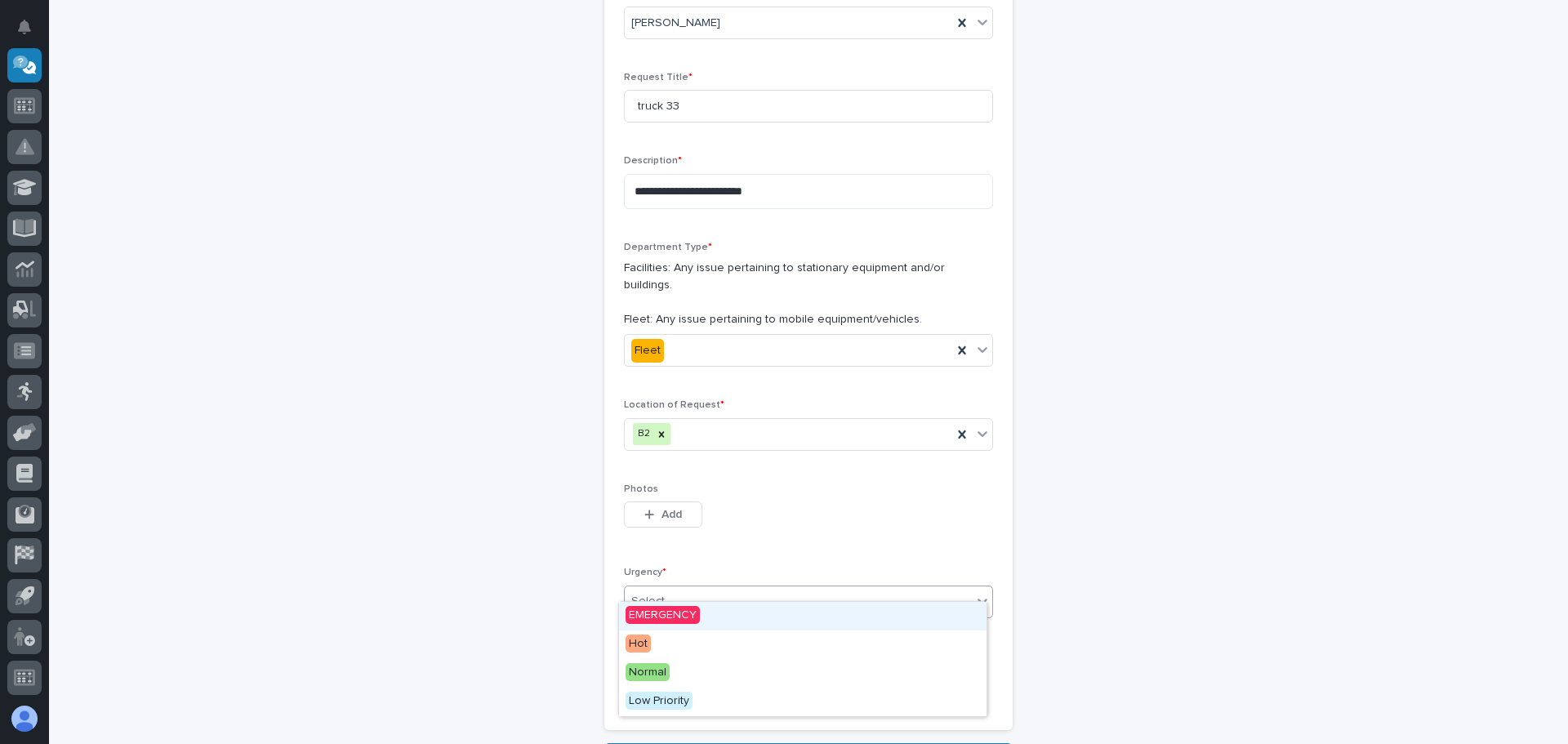
click at [978, 599] on icon at bounding box center [982, 601] width 10 height 6
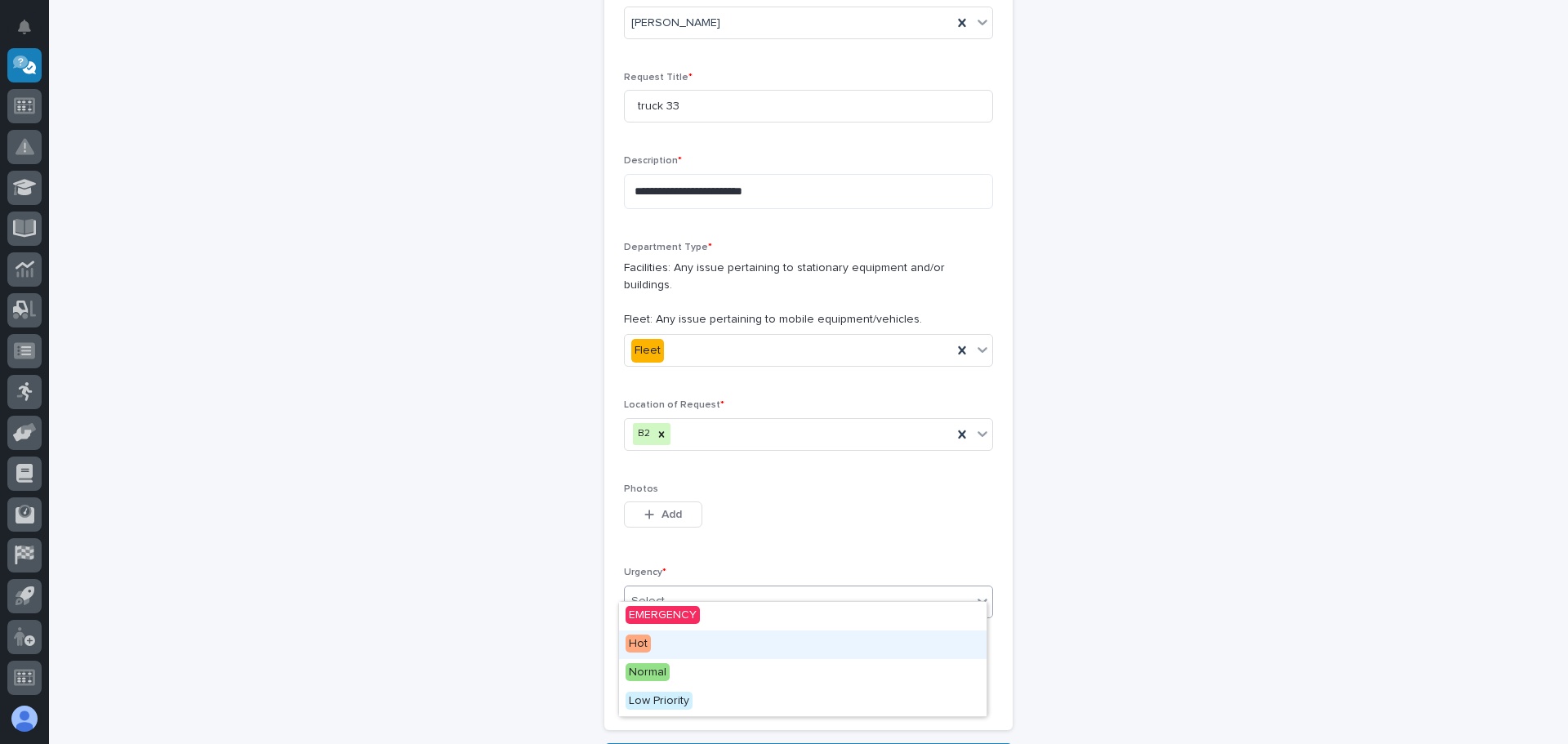
click at [833, 642] on div "Hot" at bounding box center [803, 644] width 367 height 29
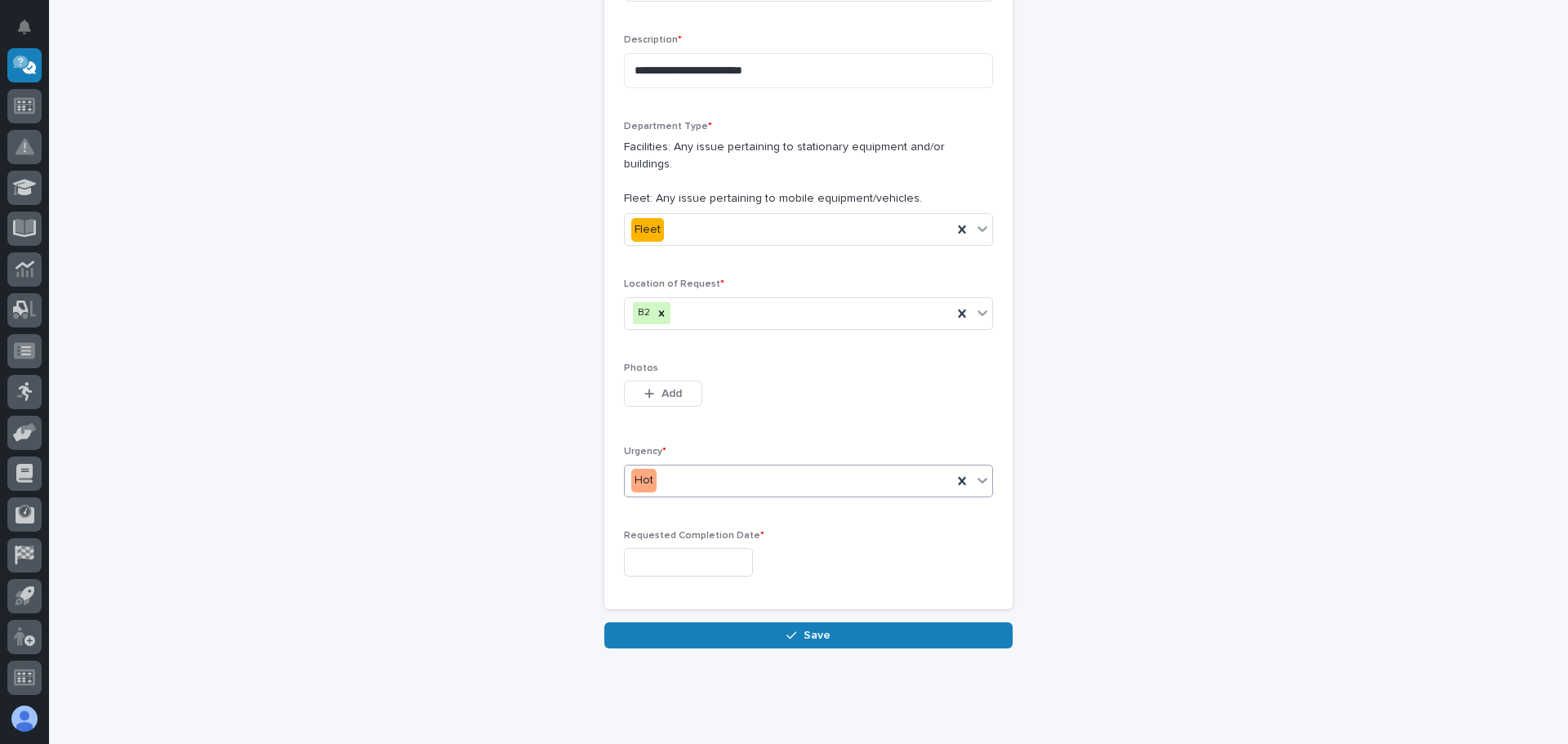
scroll to position [352, 0]
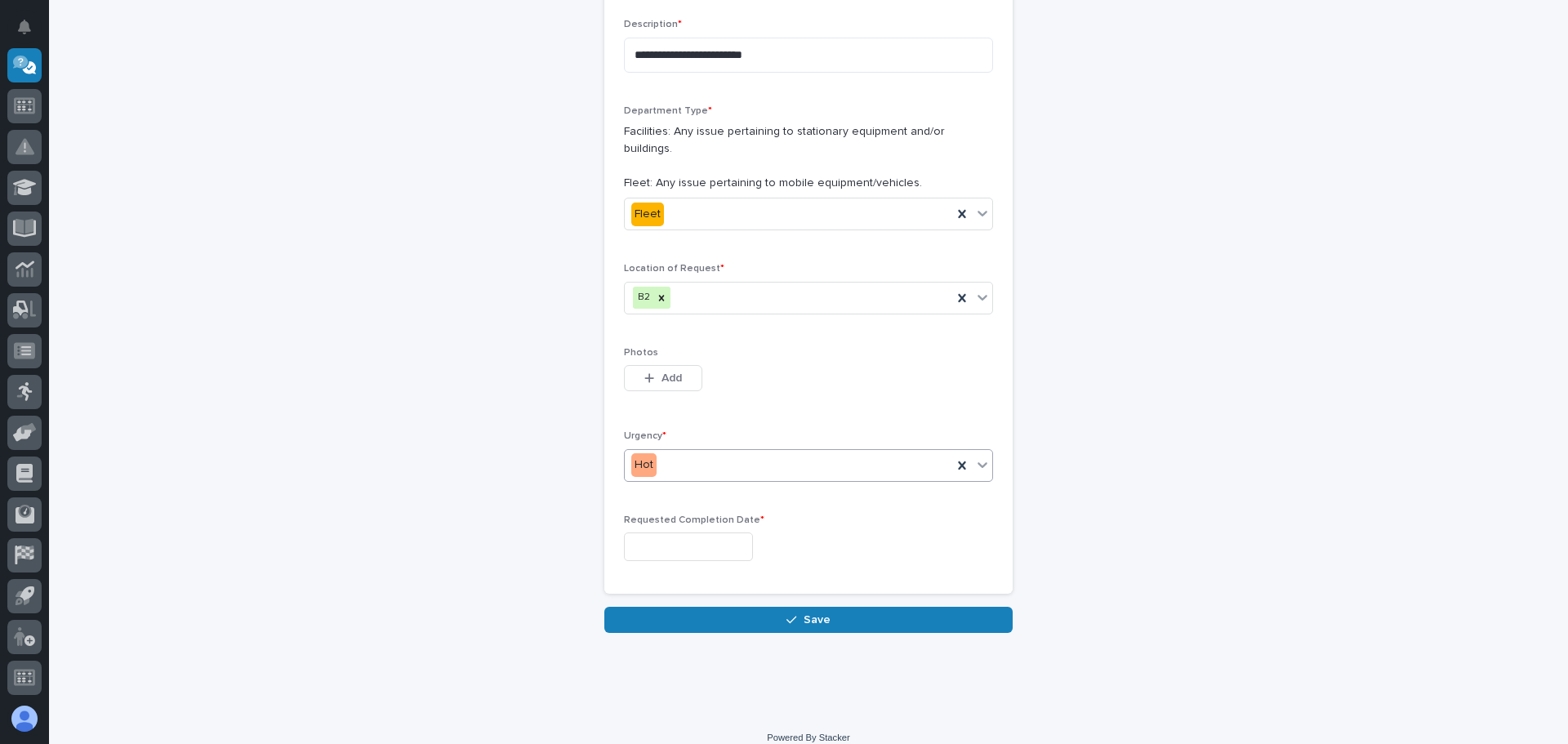
click at [740, 533] on input "text" at bounding box center [689, 546] width 129 height 29
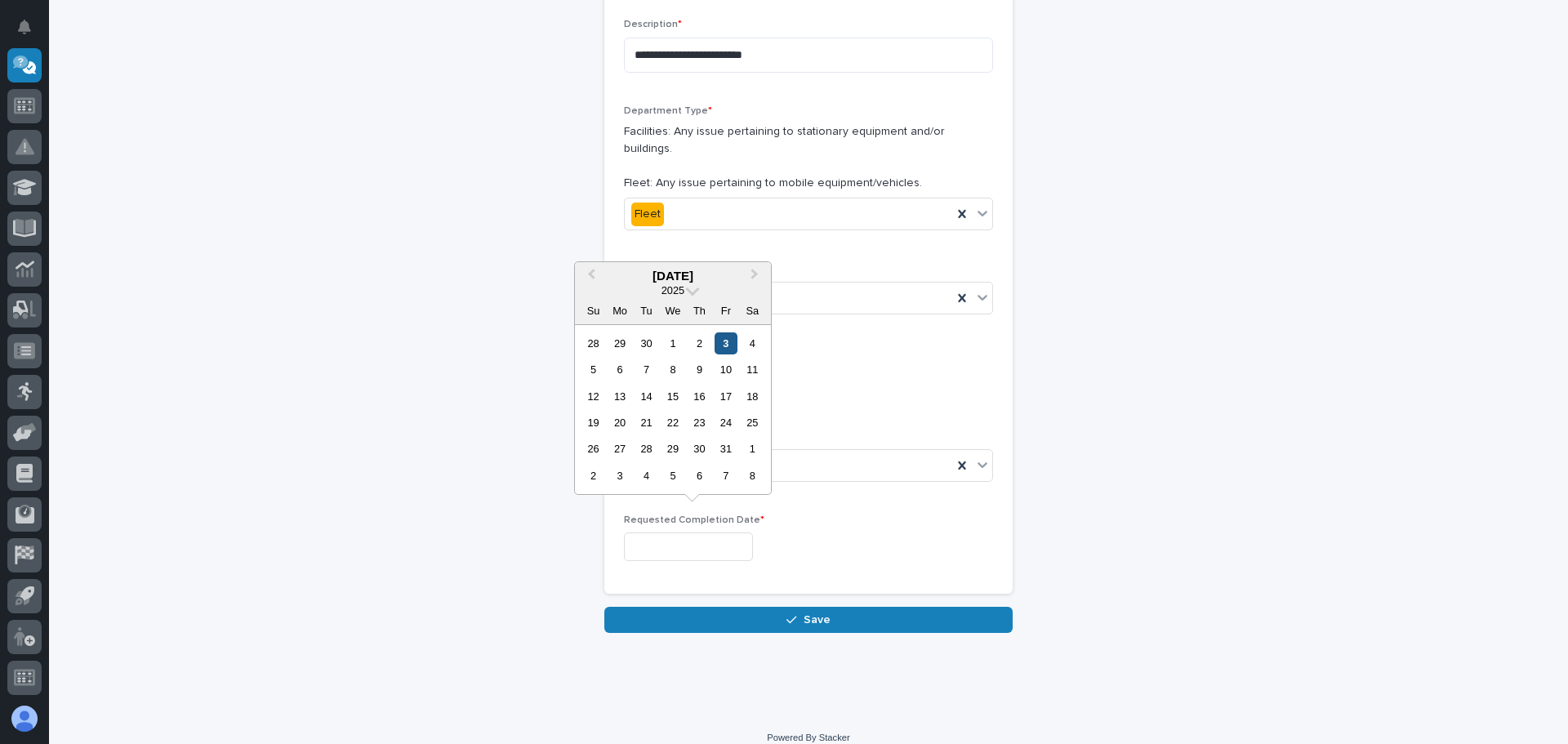
click at [722, 342] on div "3" at bounding box center [725, 343] width 22 height 22
type input "**********"
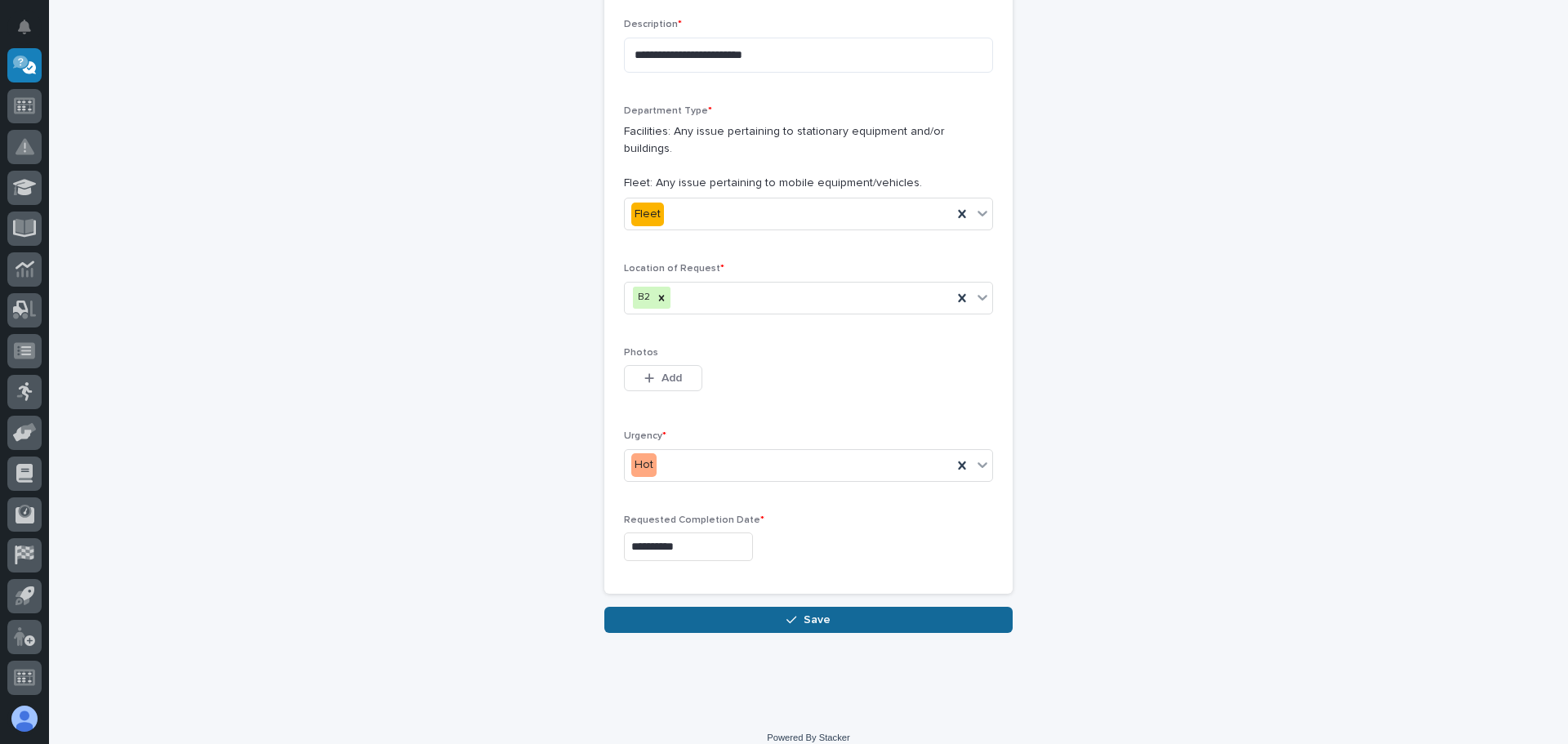
click at [824, 607] on button "Save" at bounding box center [808, 620] width 408 height 26
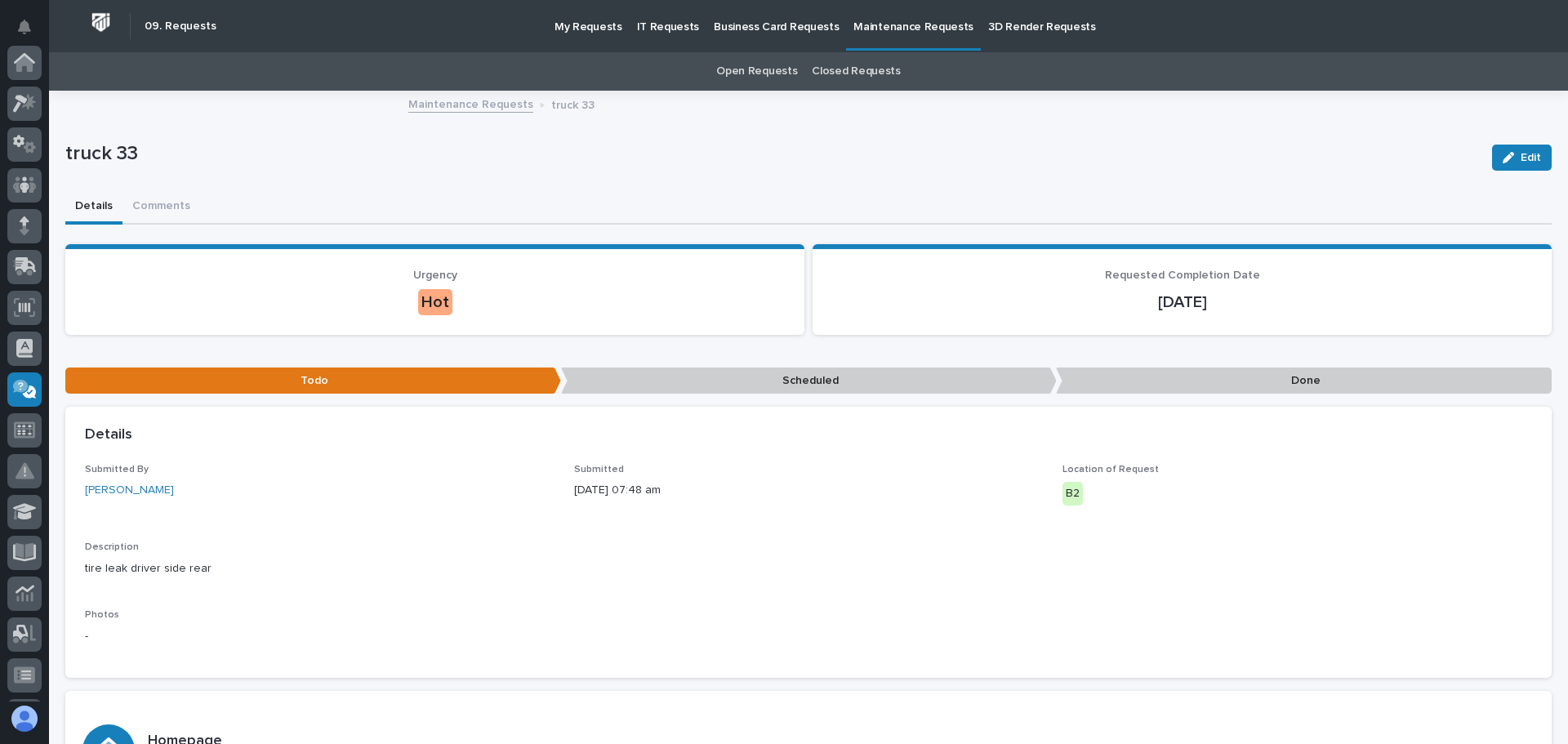
scroll to position [324, 0]
